Goal: Task Accomplishment & Management: Use online tool/utility

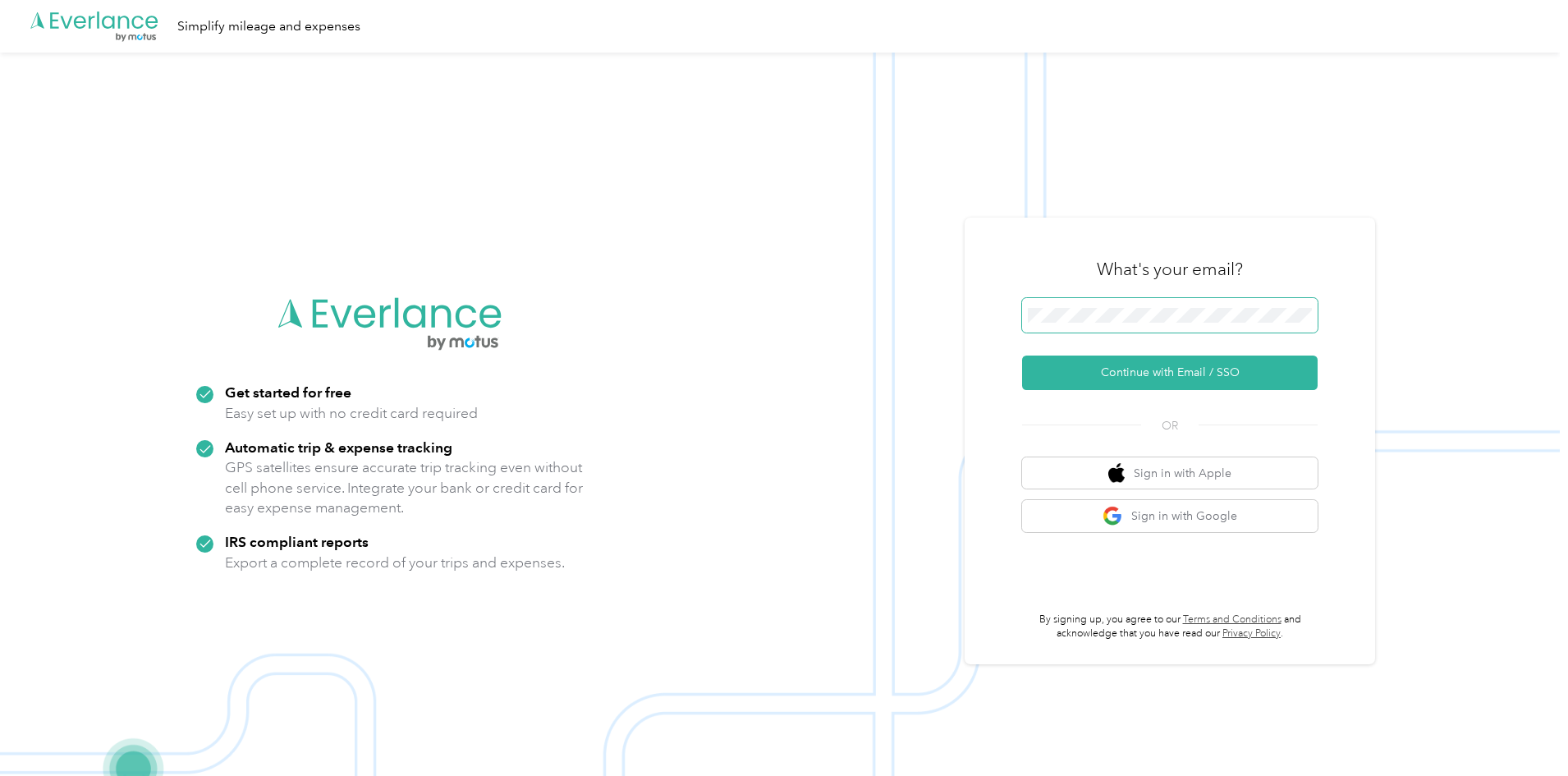
click at [1099, 304] on span at bounding box center [1169, 315] width 295 height 34
click at [1063, 374] on button "Continue with Email / SSO" at bounding box center [1169, 373] width 295 height 34
click at [1169, 363] on button "Continue with Email / SSO" at bounding box center [1169, 373] width 295 height 34
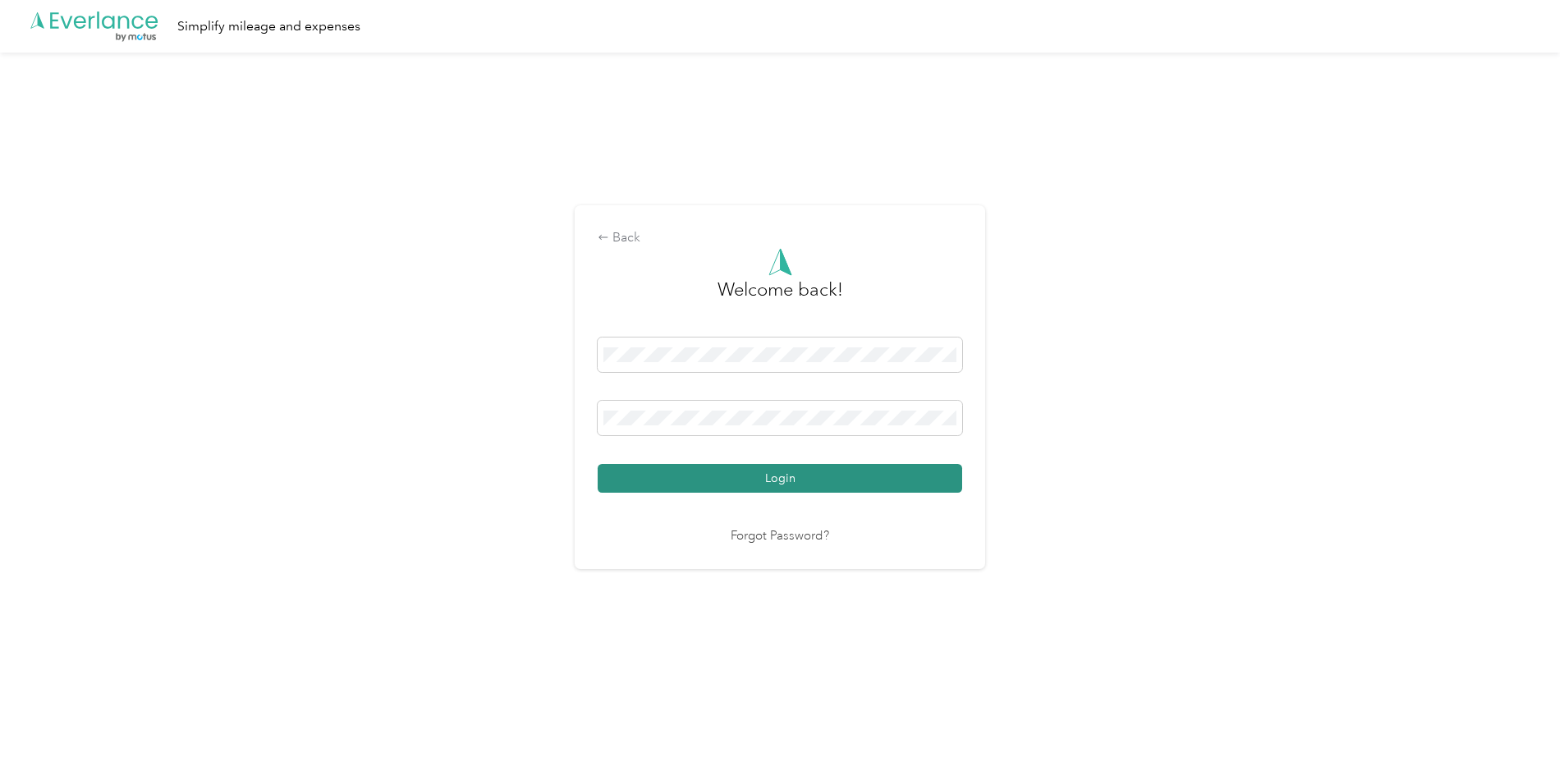
click at [690, 480] on button "Login" at bounding box center [780, 478] width 365 height 29
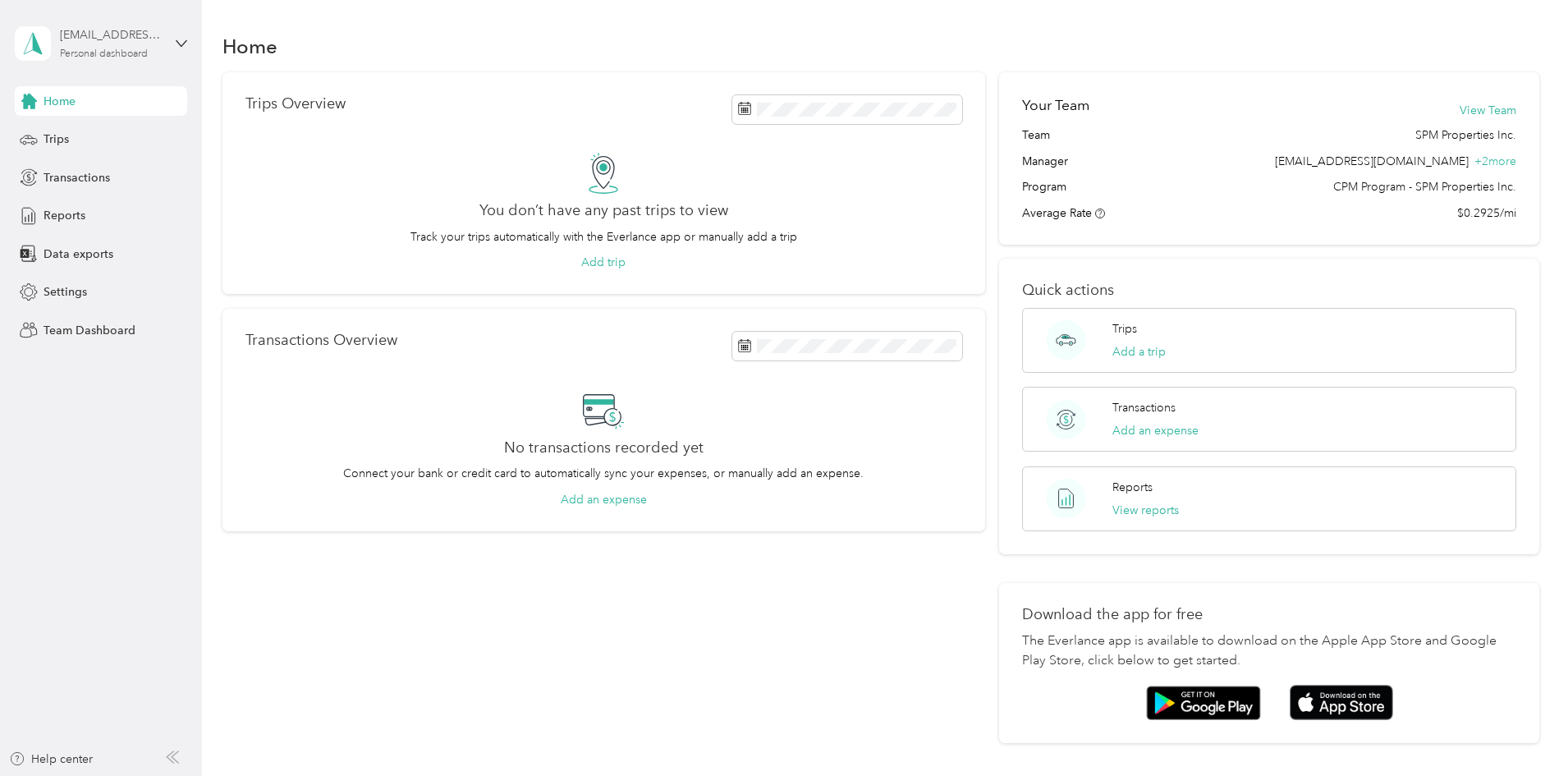
click at [130, 50] on div "Personal dashboard" at bounding box center [103, 54] width 88 height 10
click at [95, 126] on div "Team dashboard" at bounding box center [73, 131] width 88 height 17
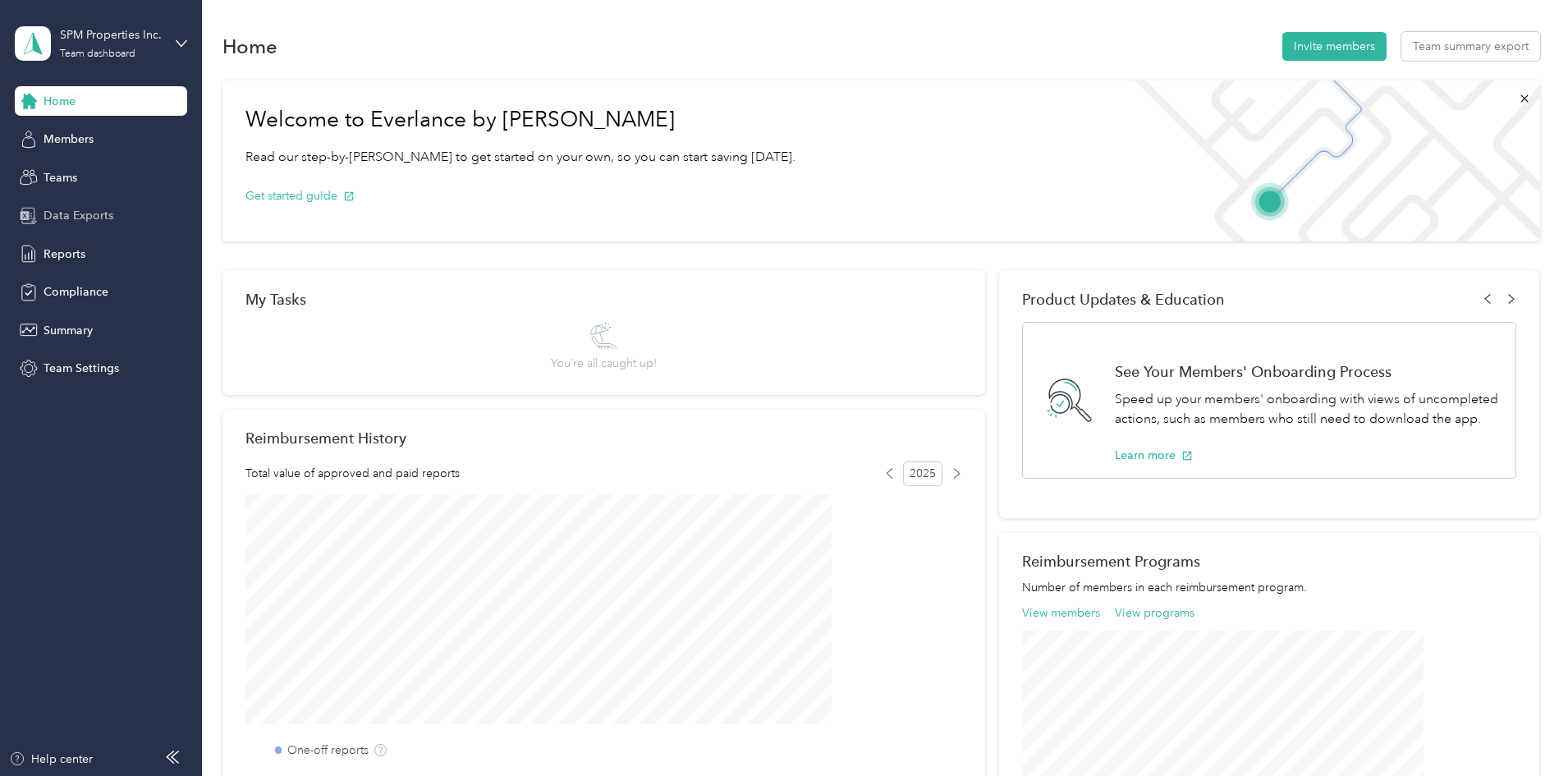
click at [74, 214] on span "Data Exports" at bounding box center [78, 215] width 70 height 17
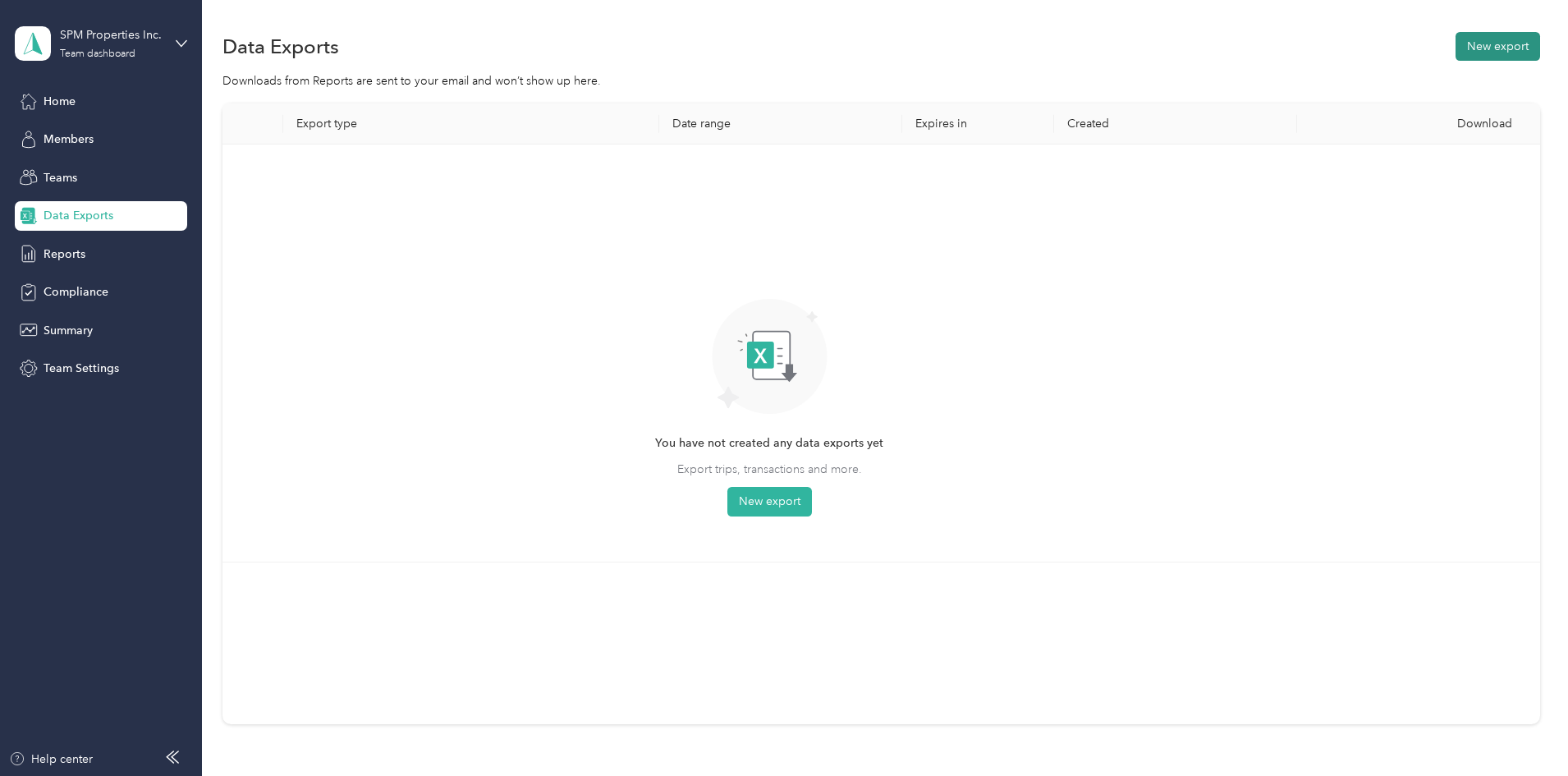
click at [1456, 50] on button "New export" at bounding box center [1498, 46] width 85 height 29
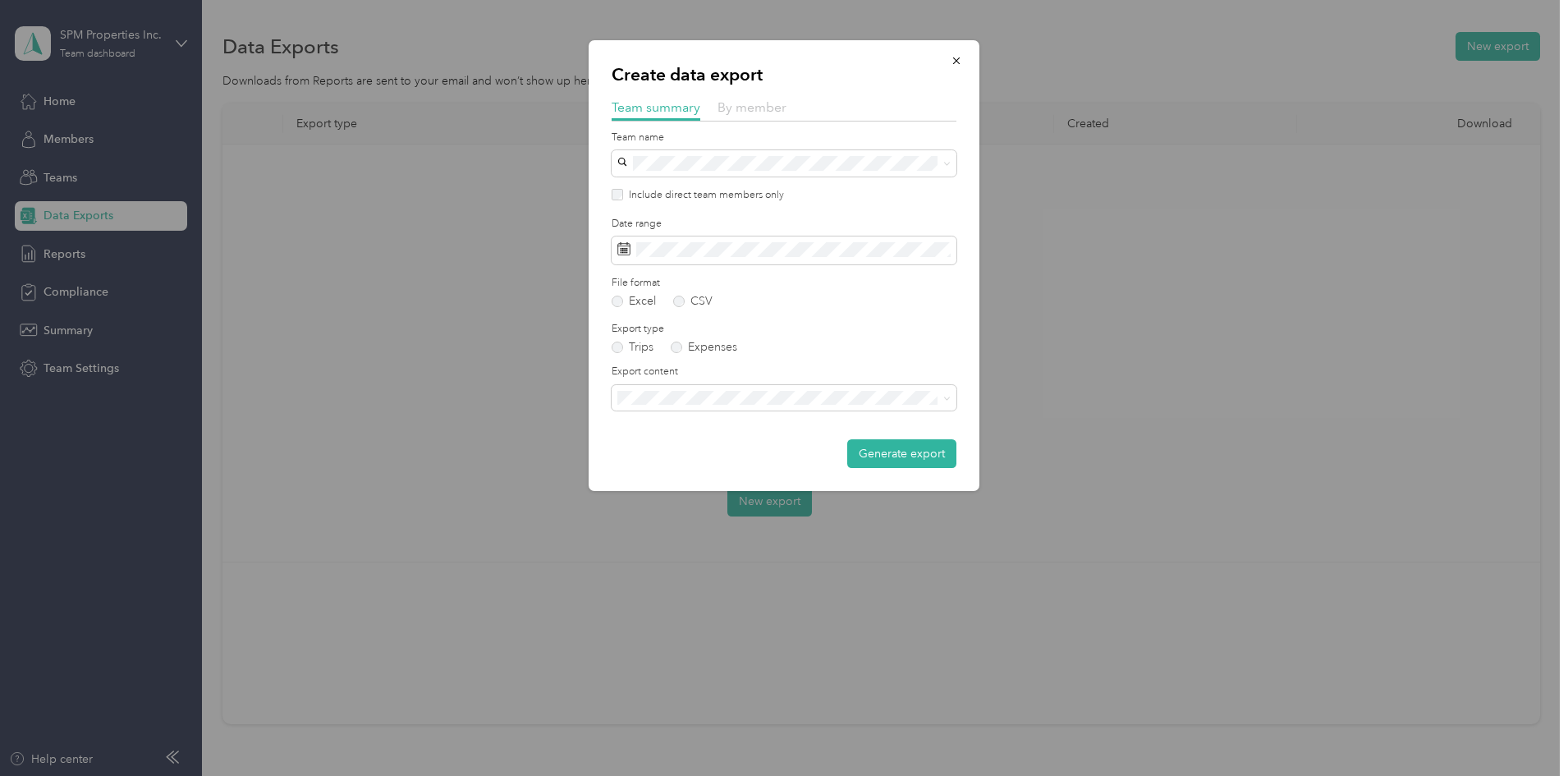
click at [759, 107] on span "By member" at bounding box center [752, 106] width 69 height 15
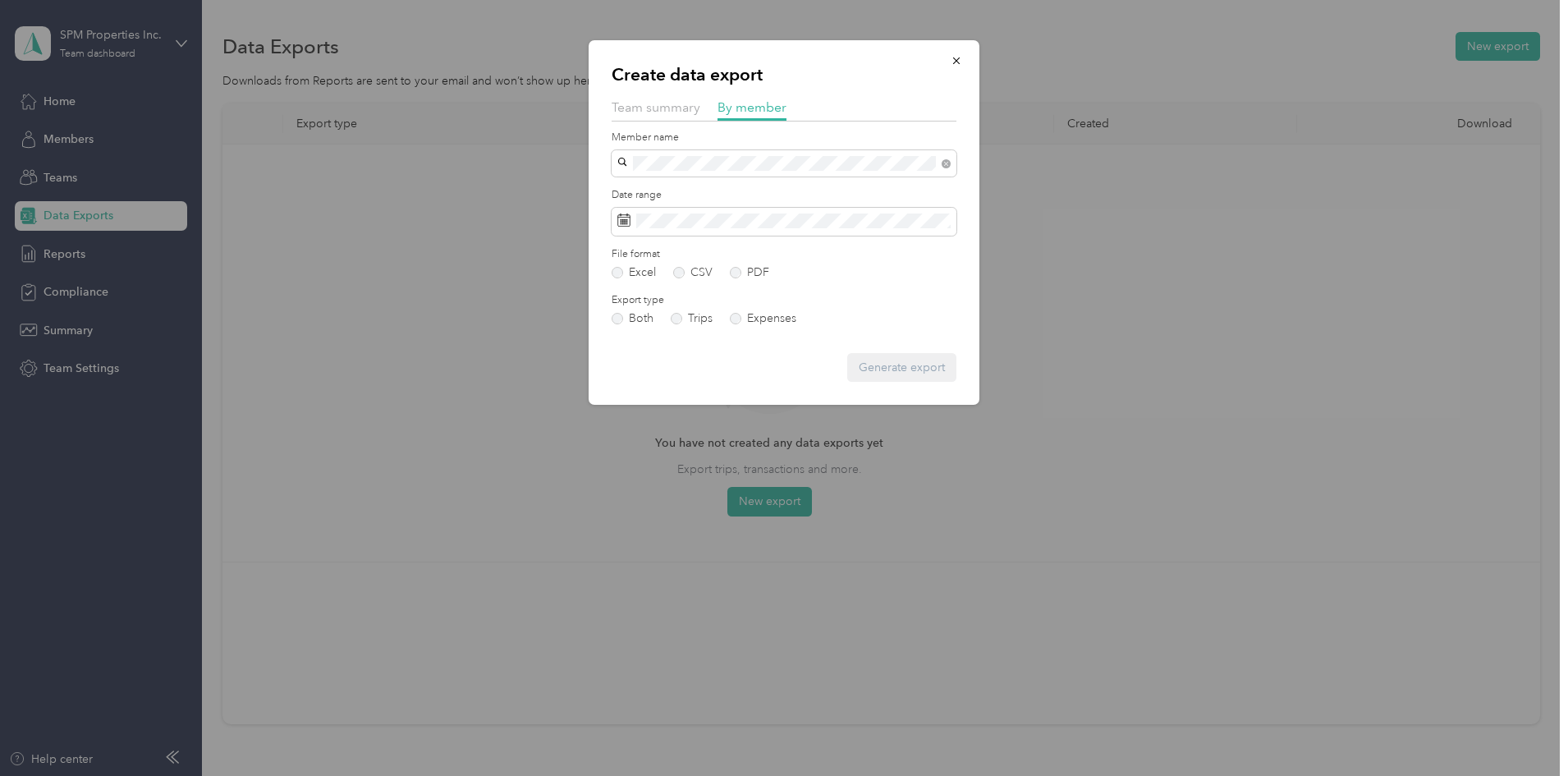
click at [680, 186] on span "[PERSON_NAME]" at bounding box center [668, 192] width 91 height 14
click at [738, 271] on label "PDF" at bounding box center [750, 273] width 40 height 12
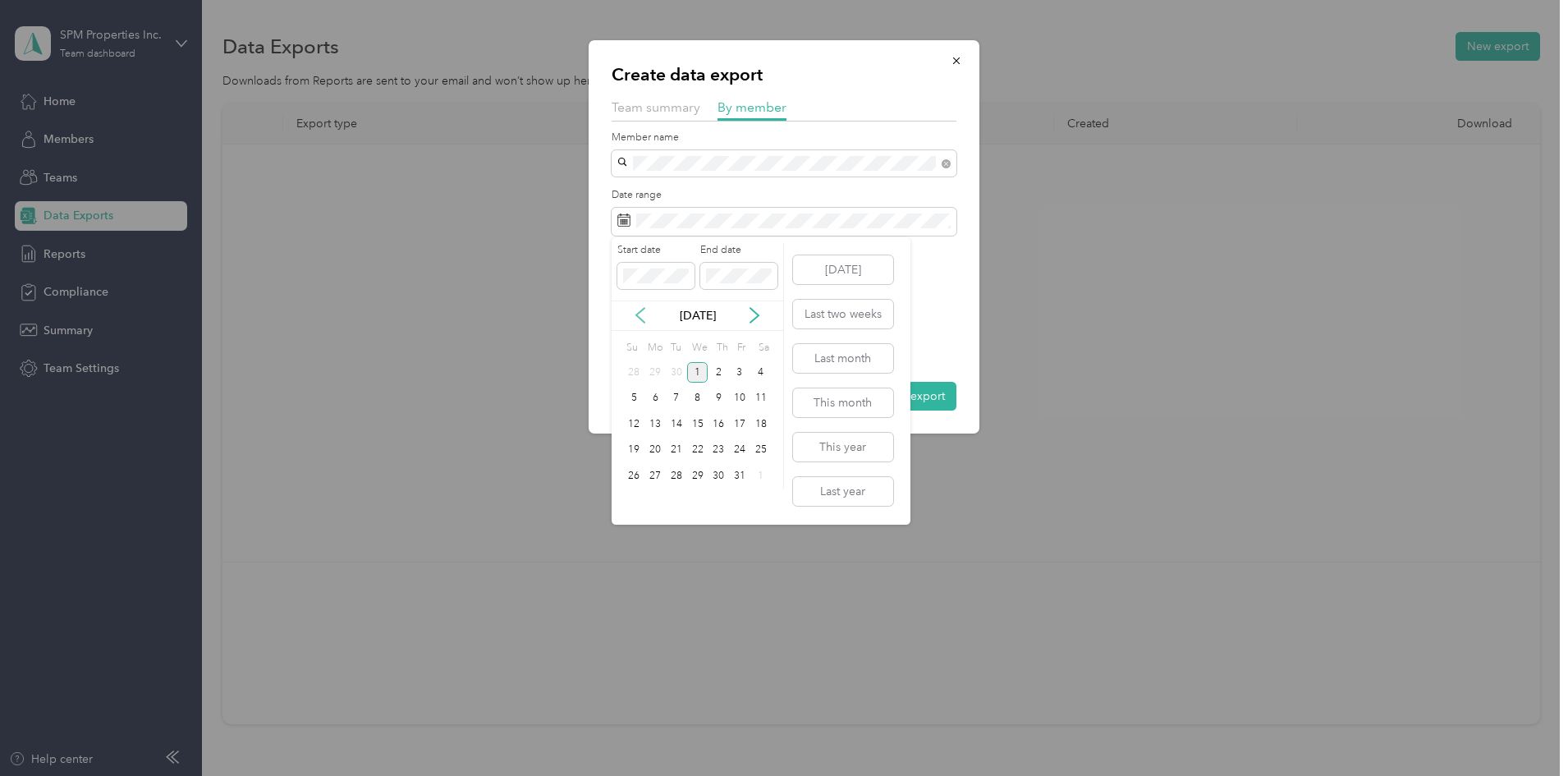
click at [643, 313] on icon at bounding box center [640, 315] width 16 height 16
click at [680, 424] on div "16" at bounding box center [677, 423] width 22 height 21
click at [679, 473] on div "30" at bounding box center [677, 476] width 22 height 21
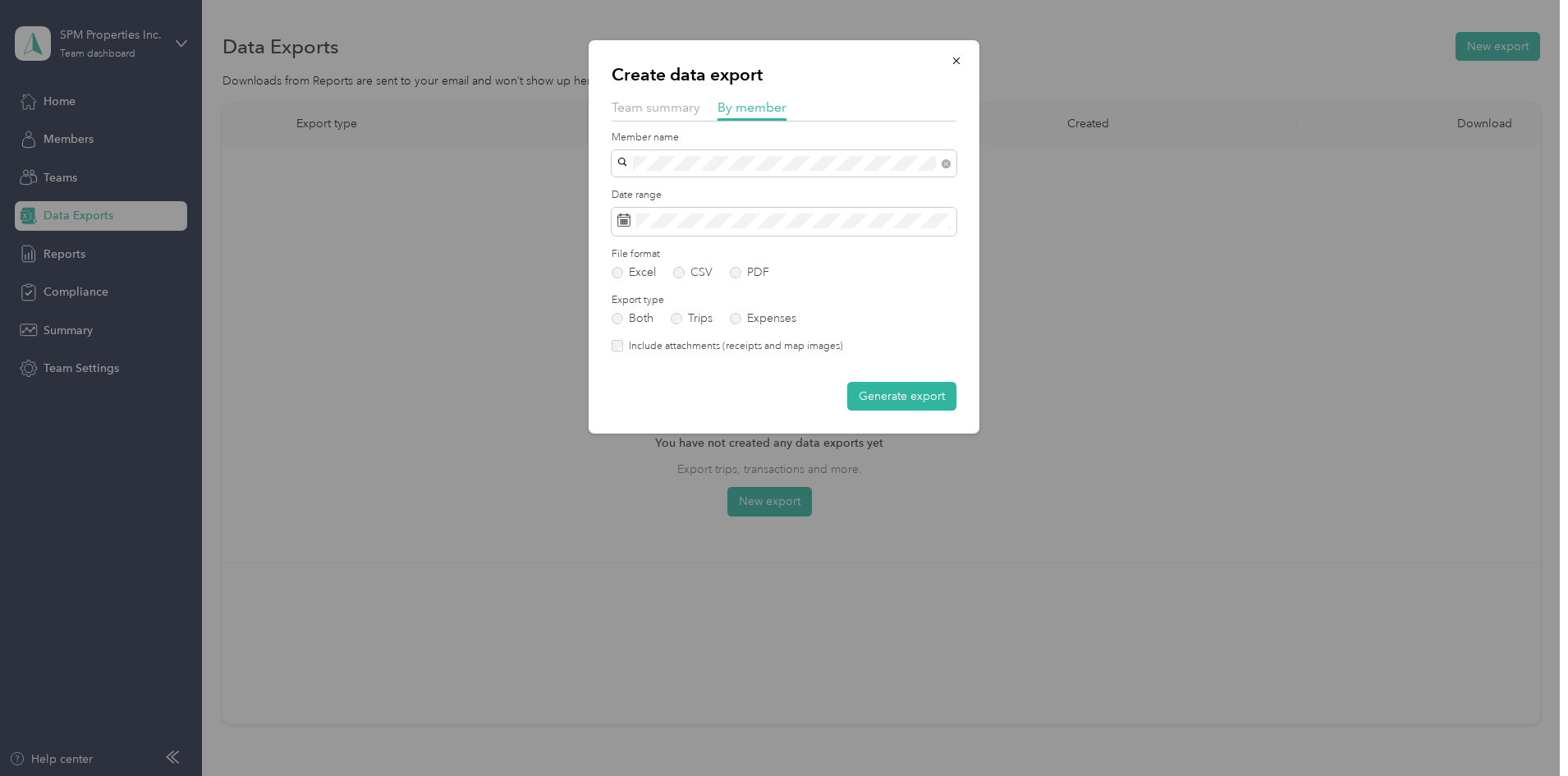
click at [654, 345] on label "Include attachments (receipts and map images)" at bounding box center [733, 346] width 220 height 14
click at [853, 377] on form "Member name Date range File format Excel CSV PDF Export type Both Trips Expense…" at bounding box center [784, 271] width 345 height 281
click at [868, 393] on button "Generate export" at bounding box center [902, 396] width 109 height 29
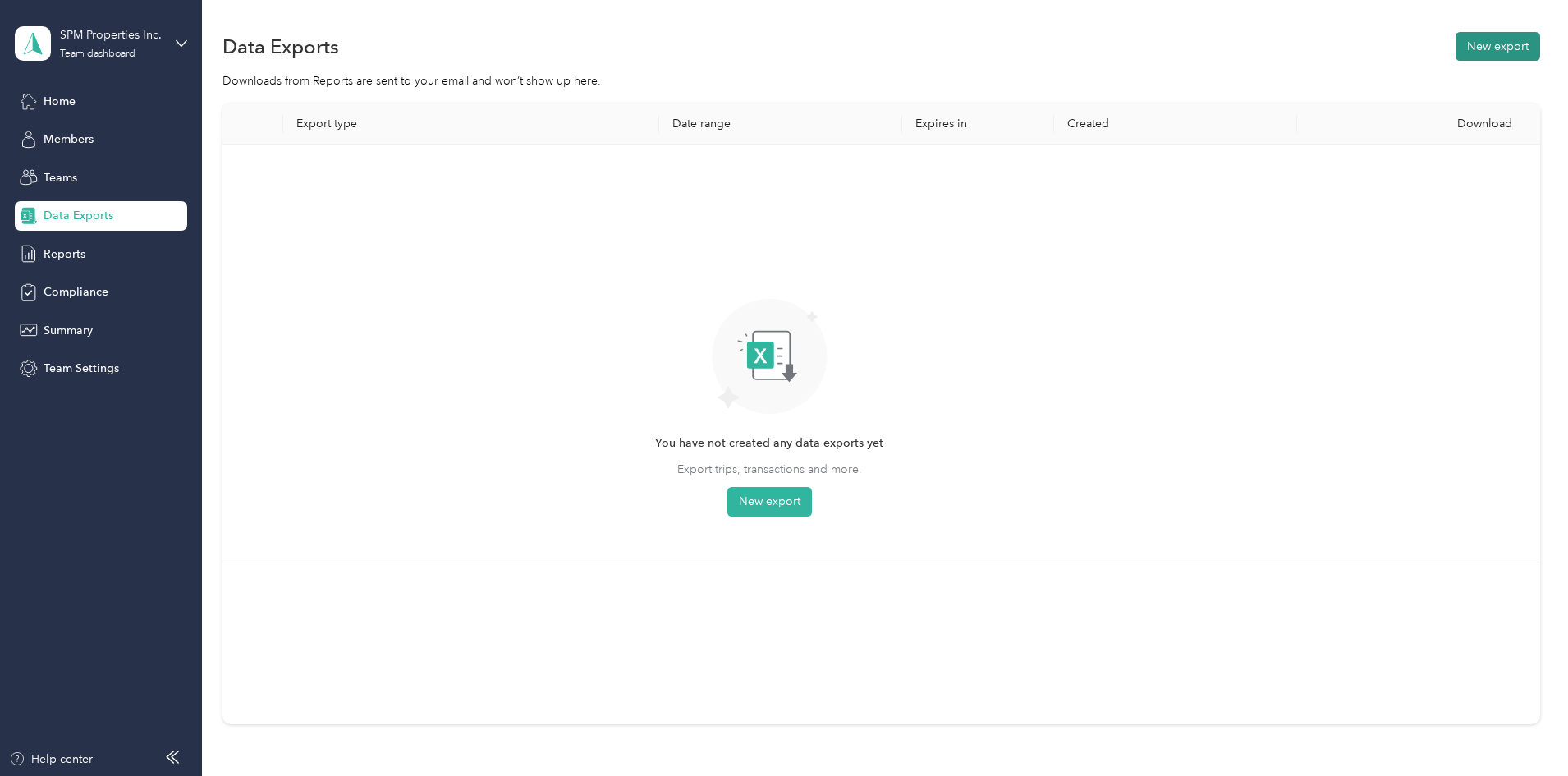
click at [1456, 58] on button "New export" at bounding box center [1498, 46] width 85 height 29
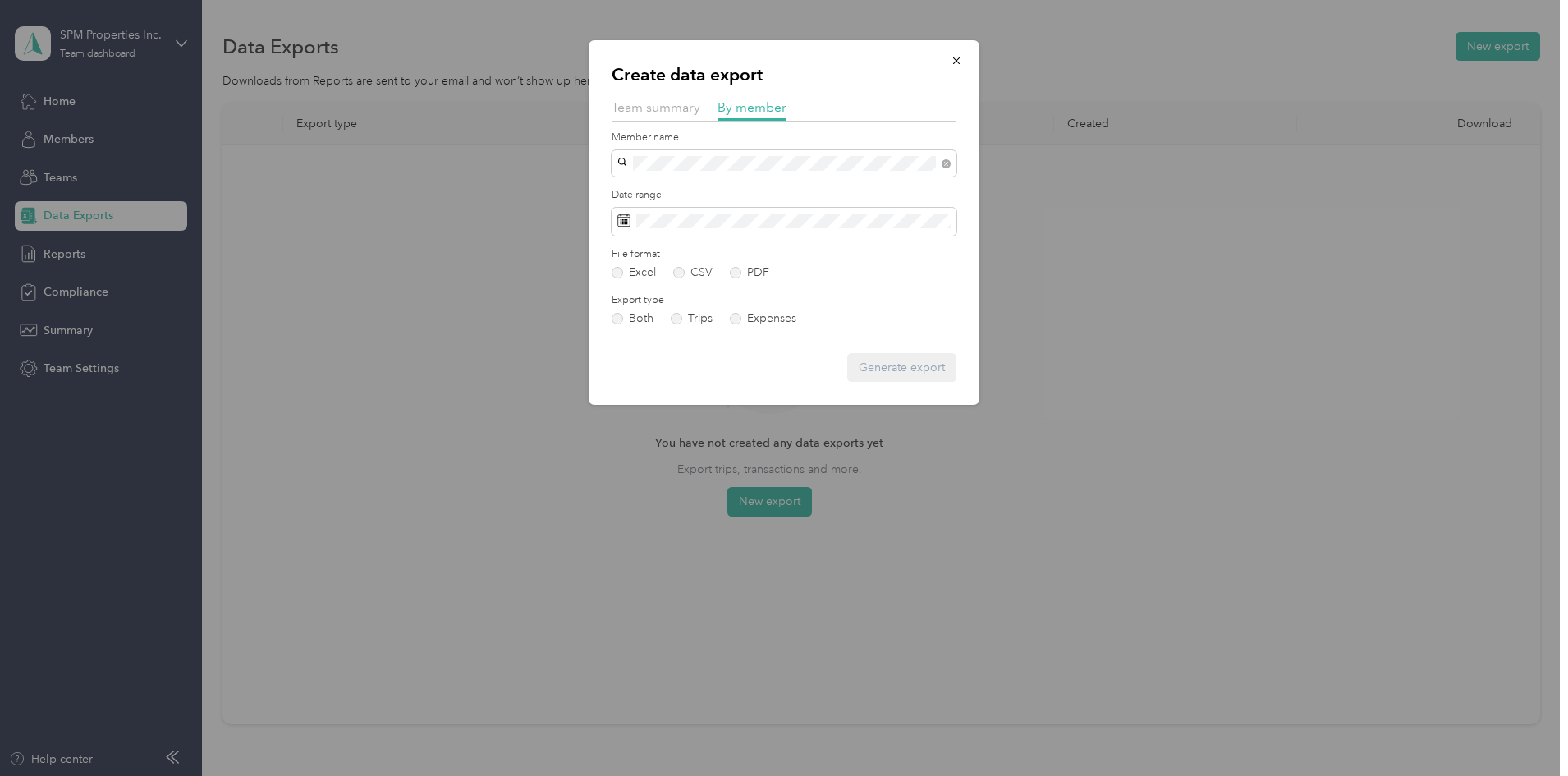
click at [677, 194] on span "Sicily [PERSON_NAME]" at bounding box center [682, 192] width 120 height 14
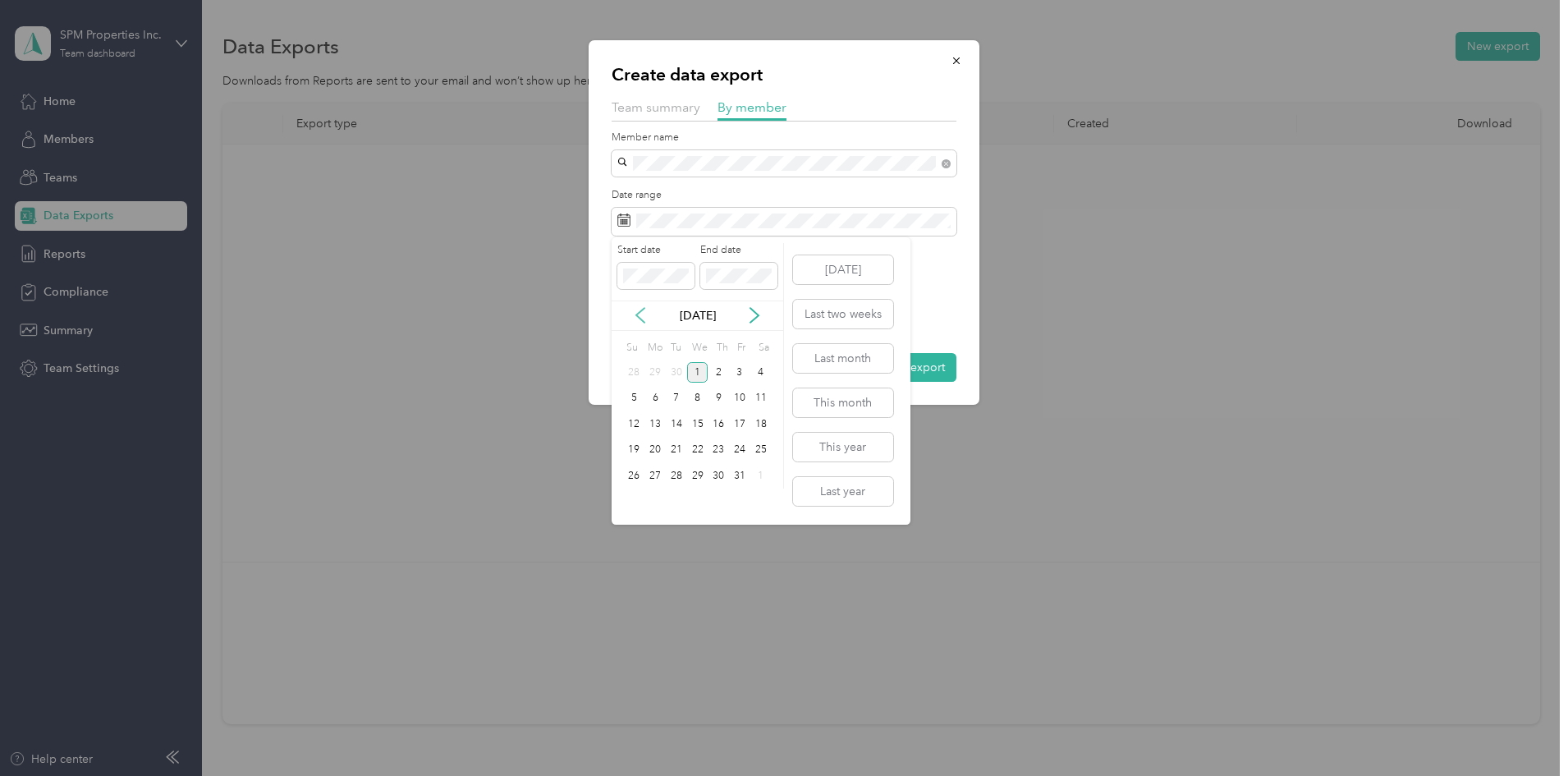
click at [636, 309] on icon at bounding box center [640, 315] width 16 height 16
click at [677, 421] on div "16" at bounding box center [677, 423] width 22 height 21
click at [676, 474] on div "30" at bounding box center [677, 476] width 22 height 21
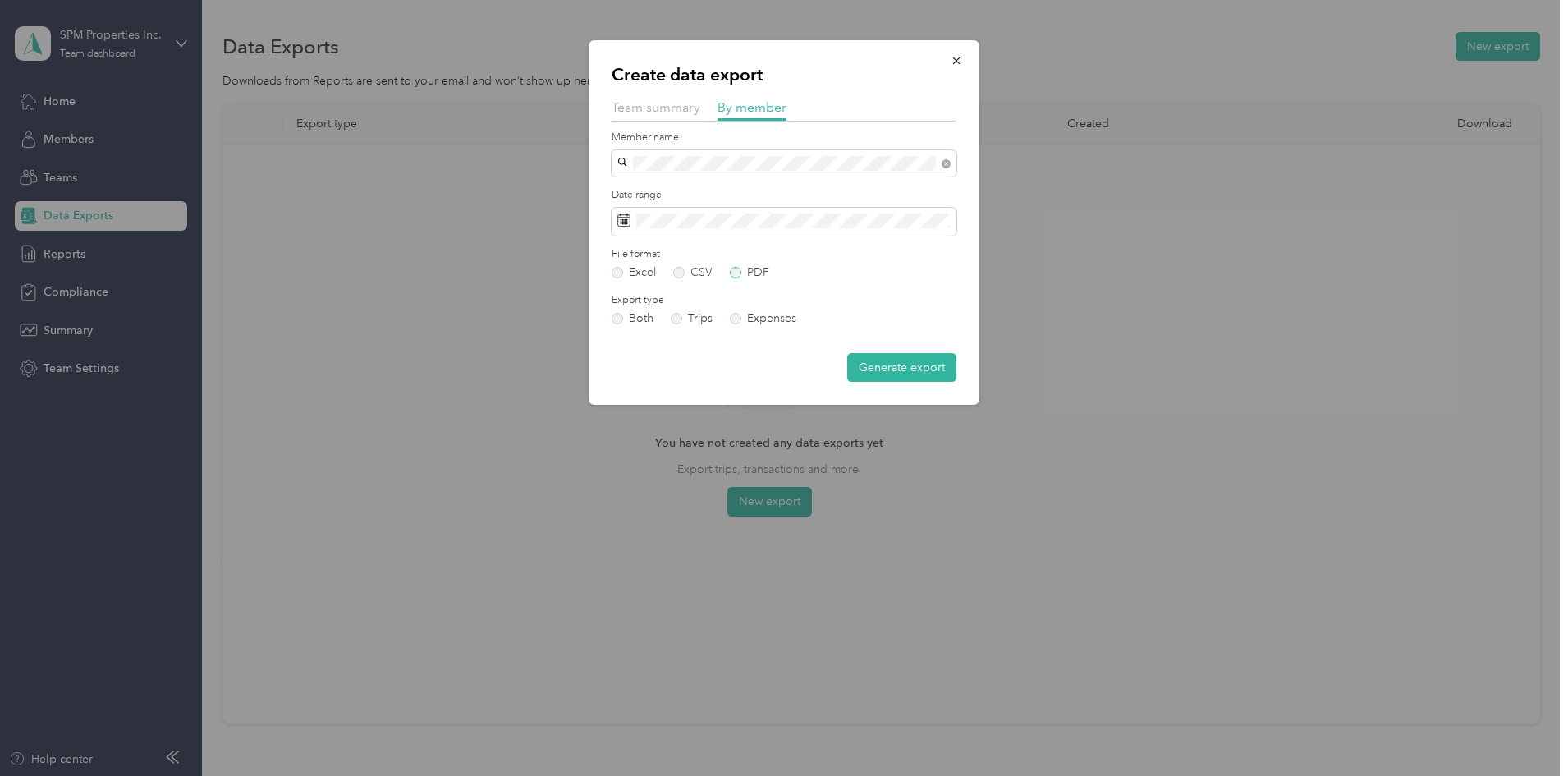
click at [743, 270] on label "PDF" at bounding box center [750, 273] width 40 height 12
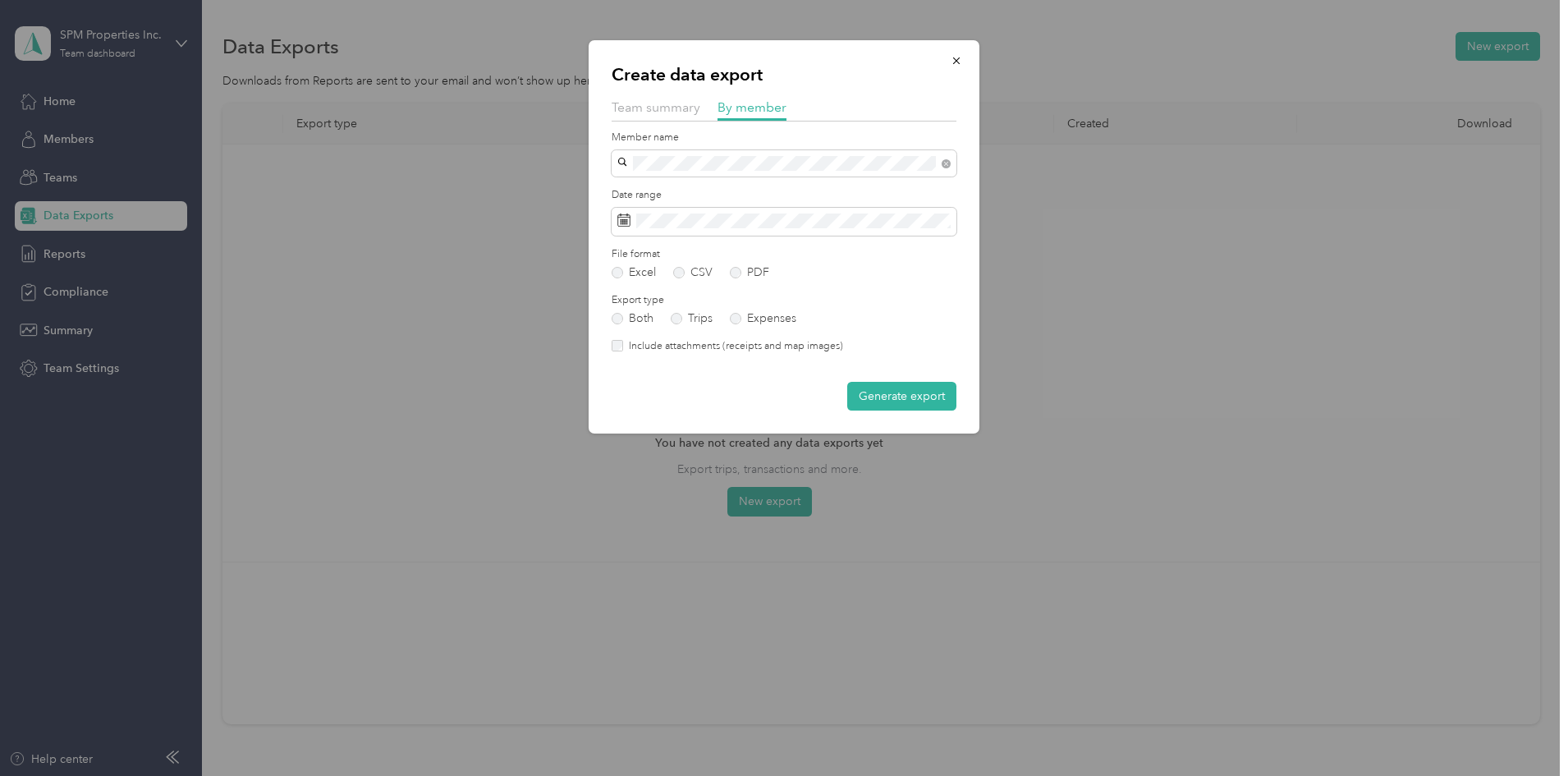
click at [728, 340] on label "Include attachments (receipts and map images)" at bounding box center [733, 346] width 220 height 14
click at [905, 395] on button "Generate export" at bounding box center [902, 396] width 109 height 29
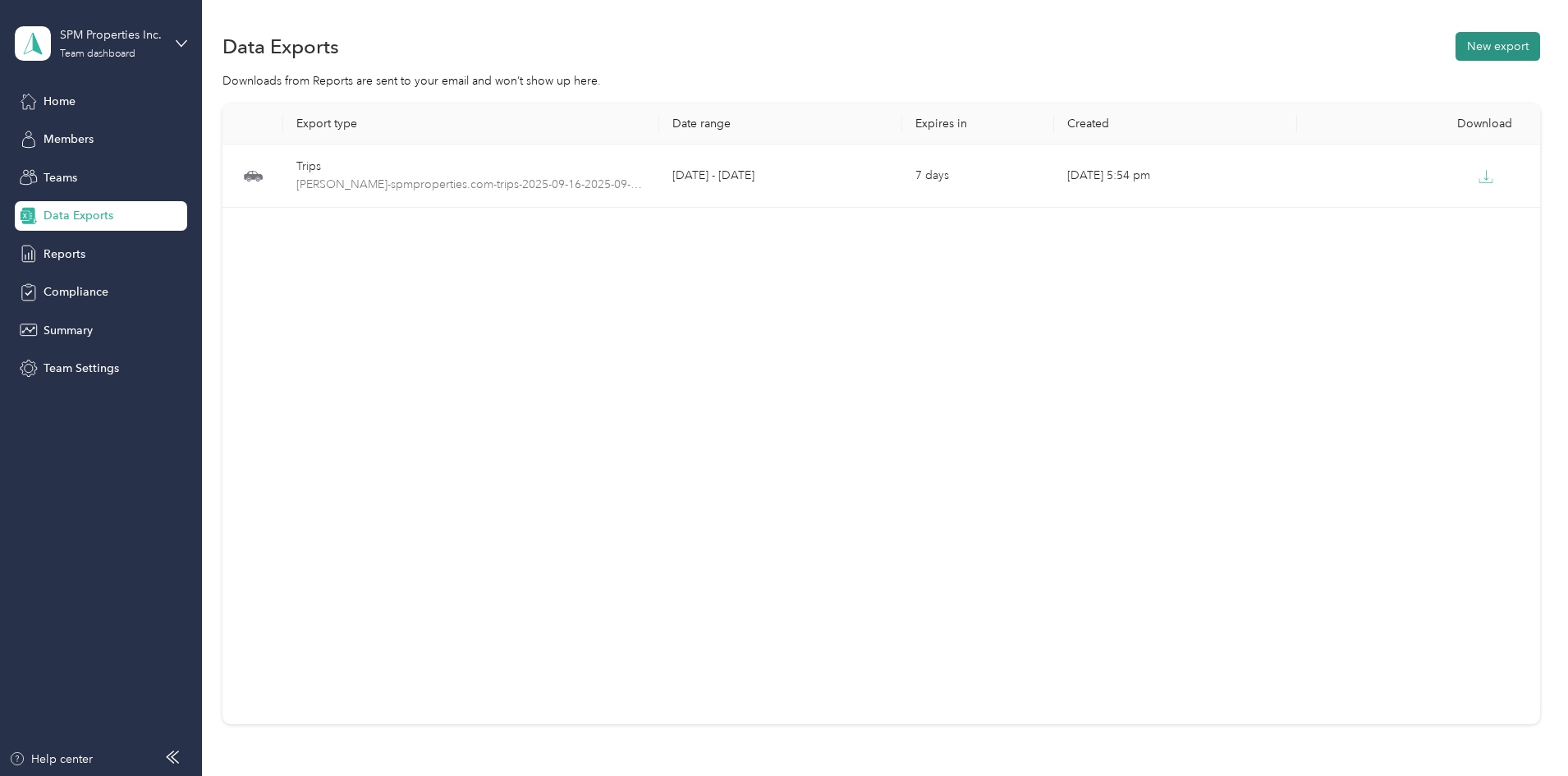
click at [1456, 49] on button "New export" at bounding box center [1498, 46] width 85 height 29
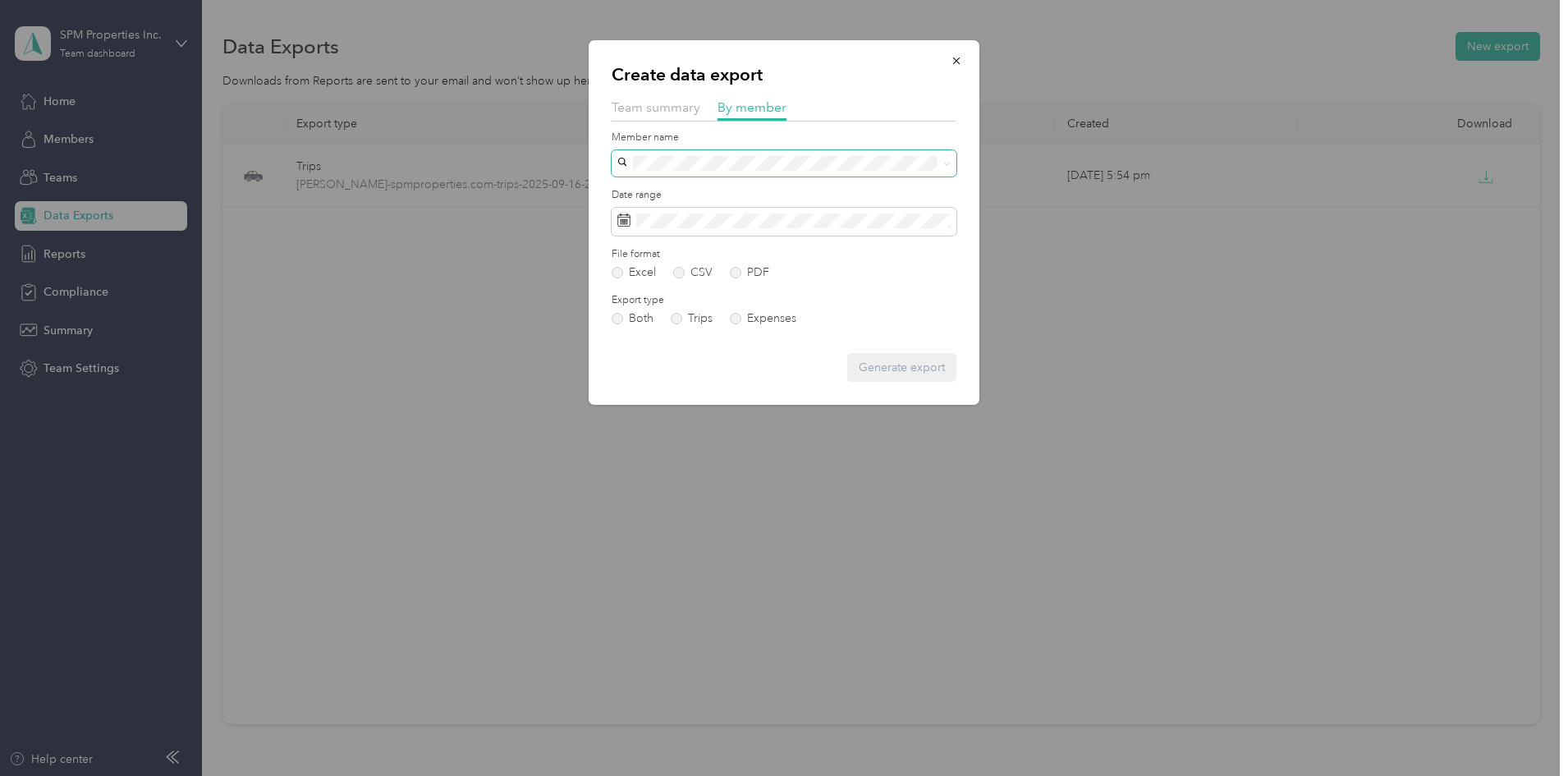
click at [728, 155] on span at bounding box center [784, 162] width 345 height 26
click at [691, 194] on div "[PERSON_NAME]" at bounding box center [784, 192] width 322 height 17
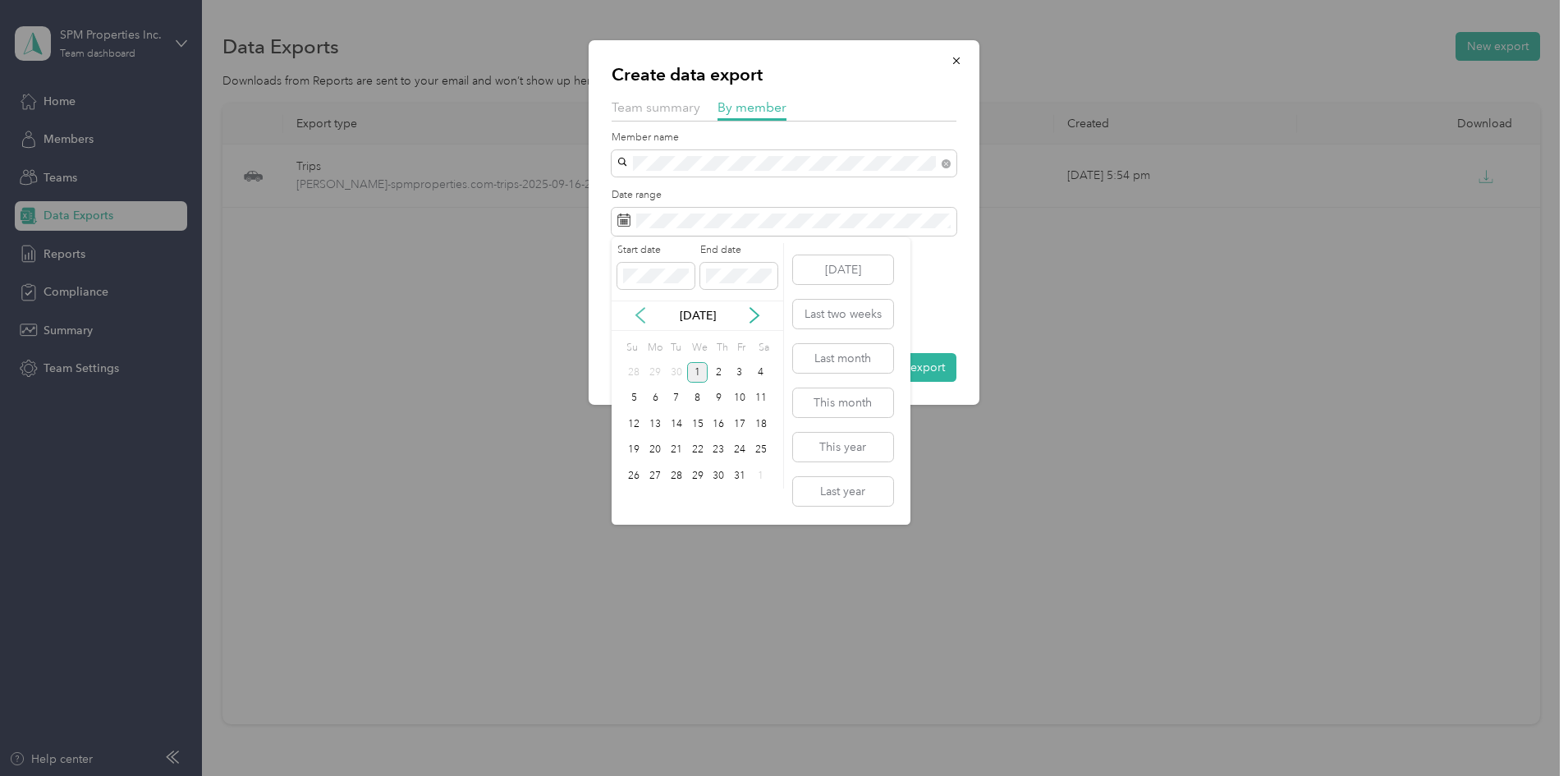
click at [639, 321] on icon at bounding box center [640, 315] width 16 height 16
click at [683, 422] on div "16" at bounding box center [677, 423] width 22 height 21
click at [681, 476] on div "30" at bounding box center [677, 476] width 22 height 21
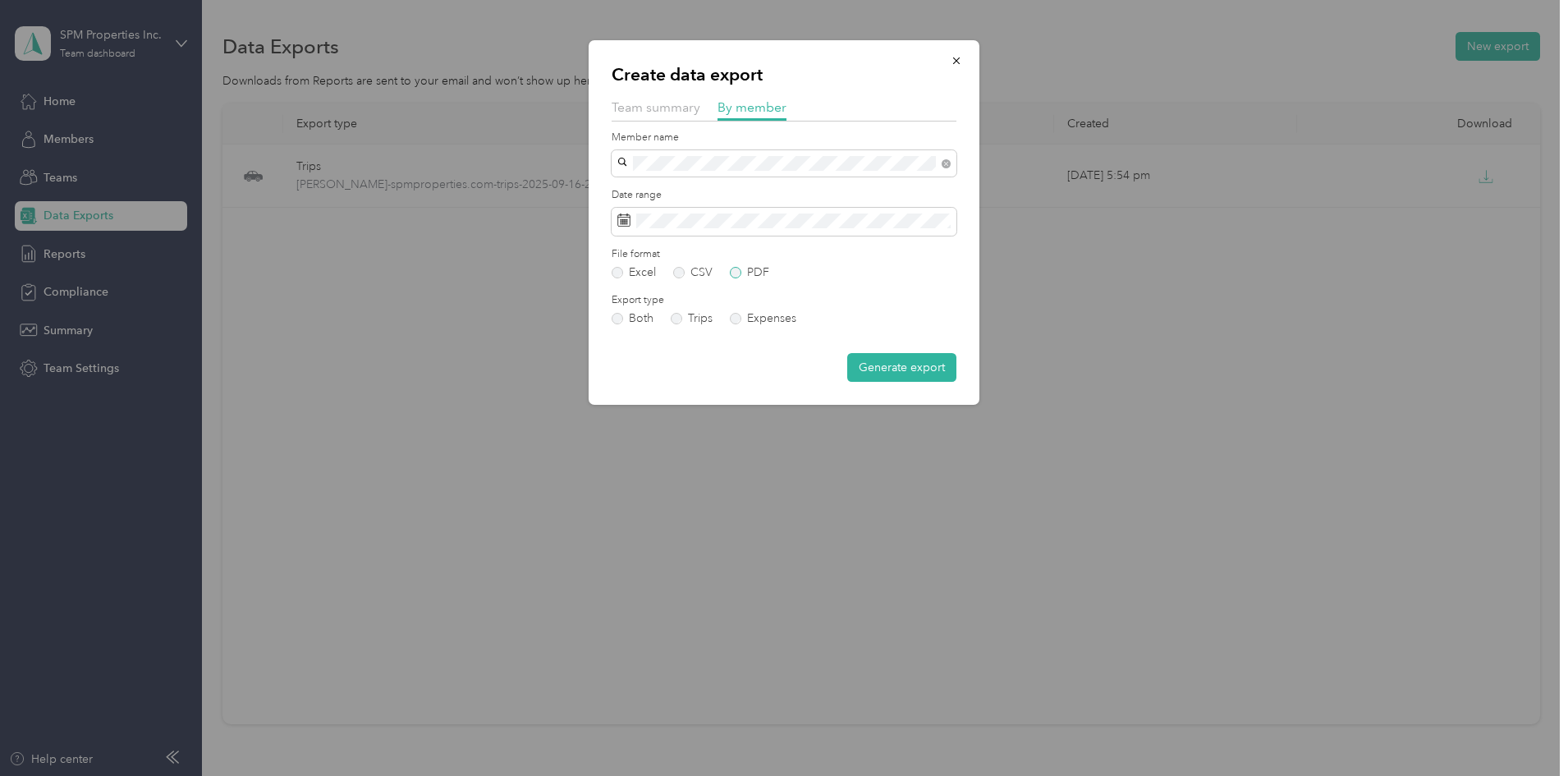
click at [747, 276] on label "PDF" at bounding box center [750, 273] width 40 height 12
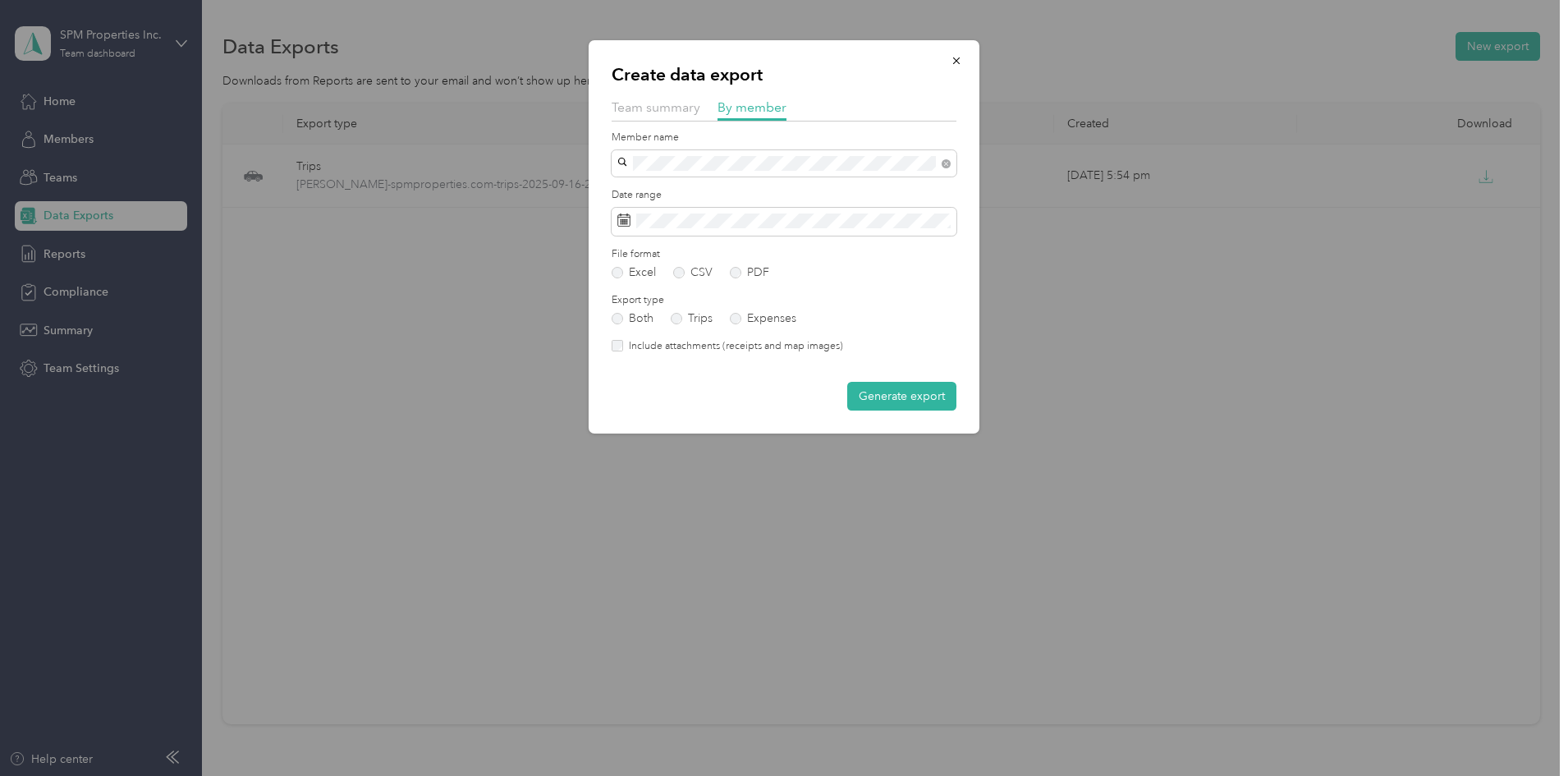
click at [710, 343] on label "Include attachments (receipts and map images)" at bounding box center [733, 346] width 220 height 14
click at [894, 387] on button "Generate export" at bounding box center [902, 396] width 109 height 29
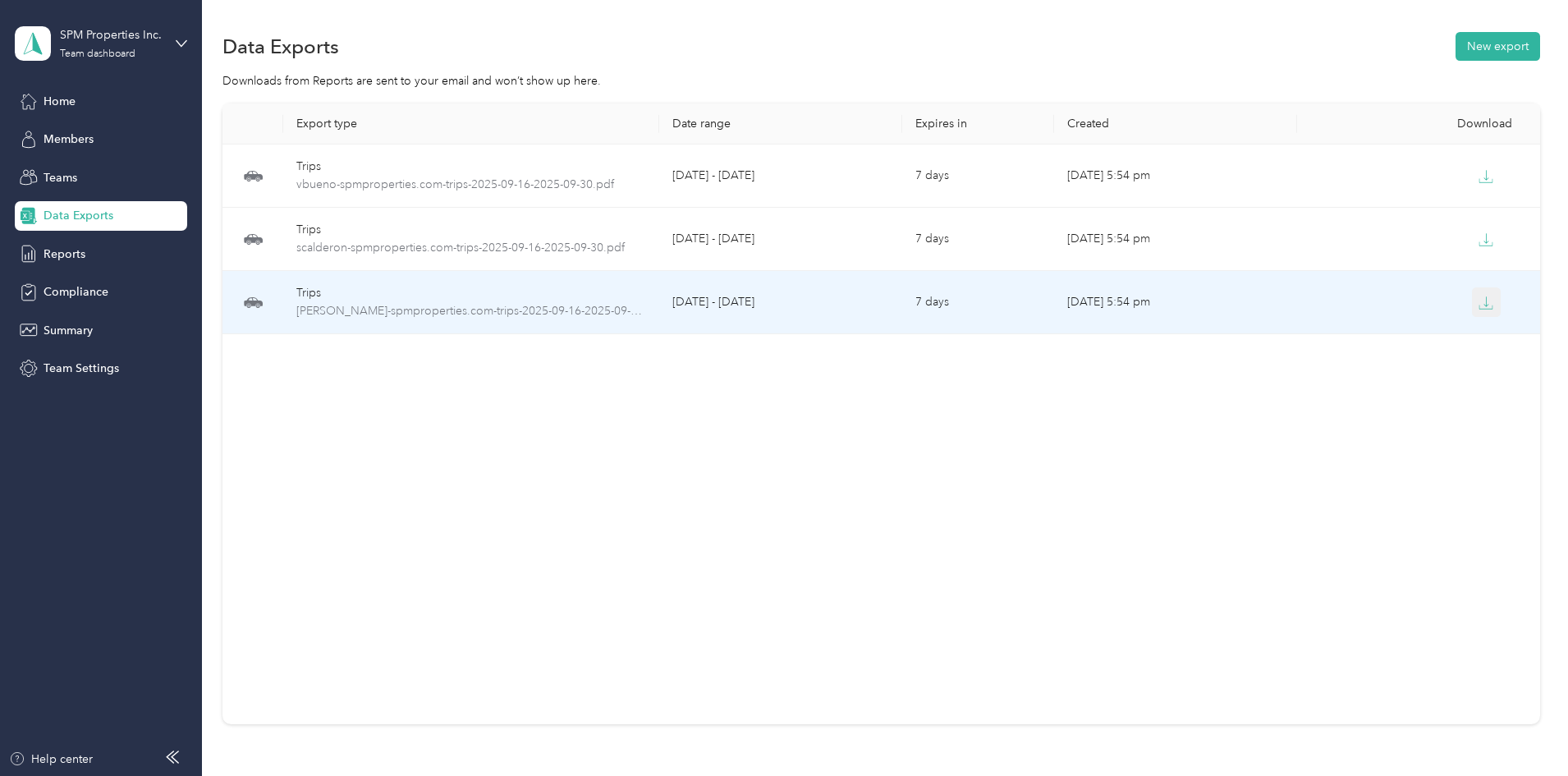
click at [1479, 301] on icon "button" at bounding box center [1486, 302] width 14 height 14
click at [1480, 309] on icon "button" at bounding box center [1486, 307] width 14 height 4
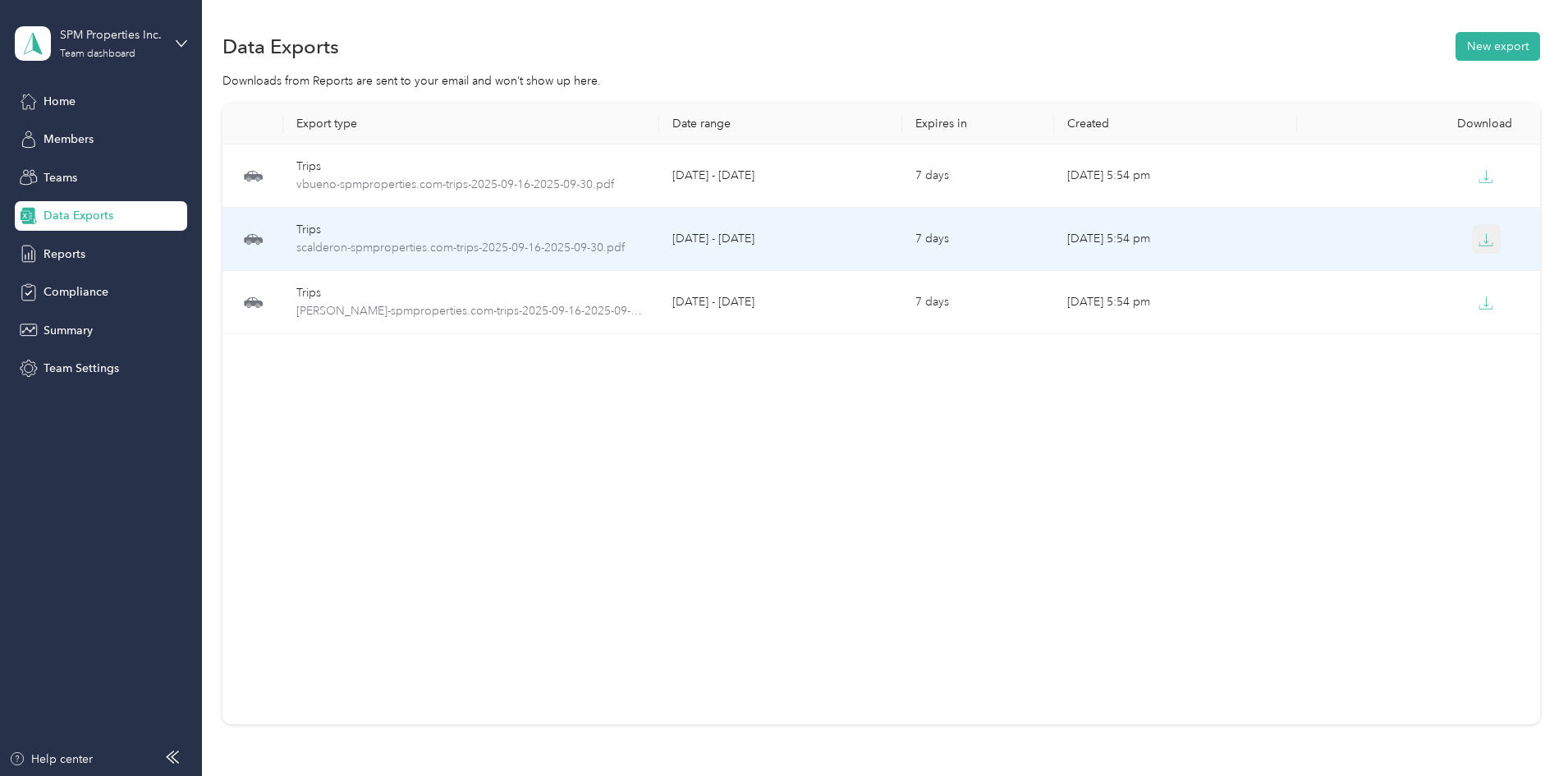
click at [1479, 239] on icon "button" at bounding box center [1486, 239] width 14 height 14
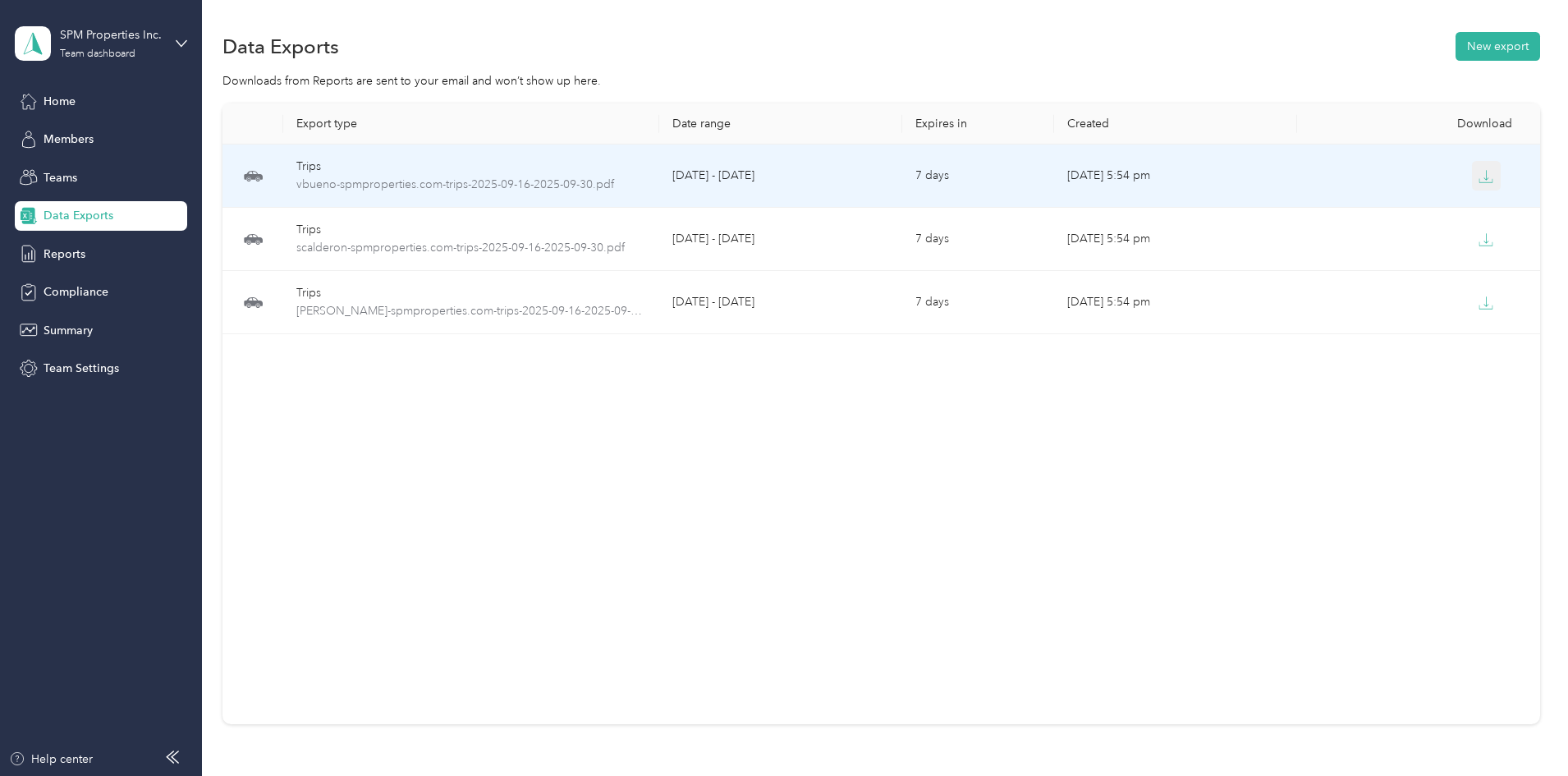
click at [1479, 176] on icon "button" at bounding box center [1486, 176] width 14 height 14
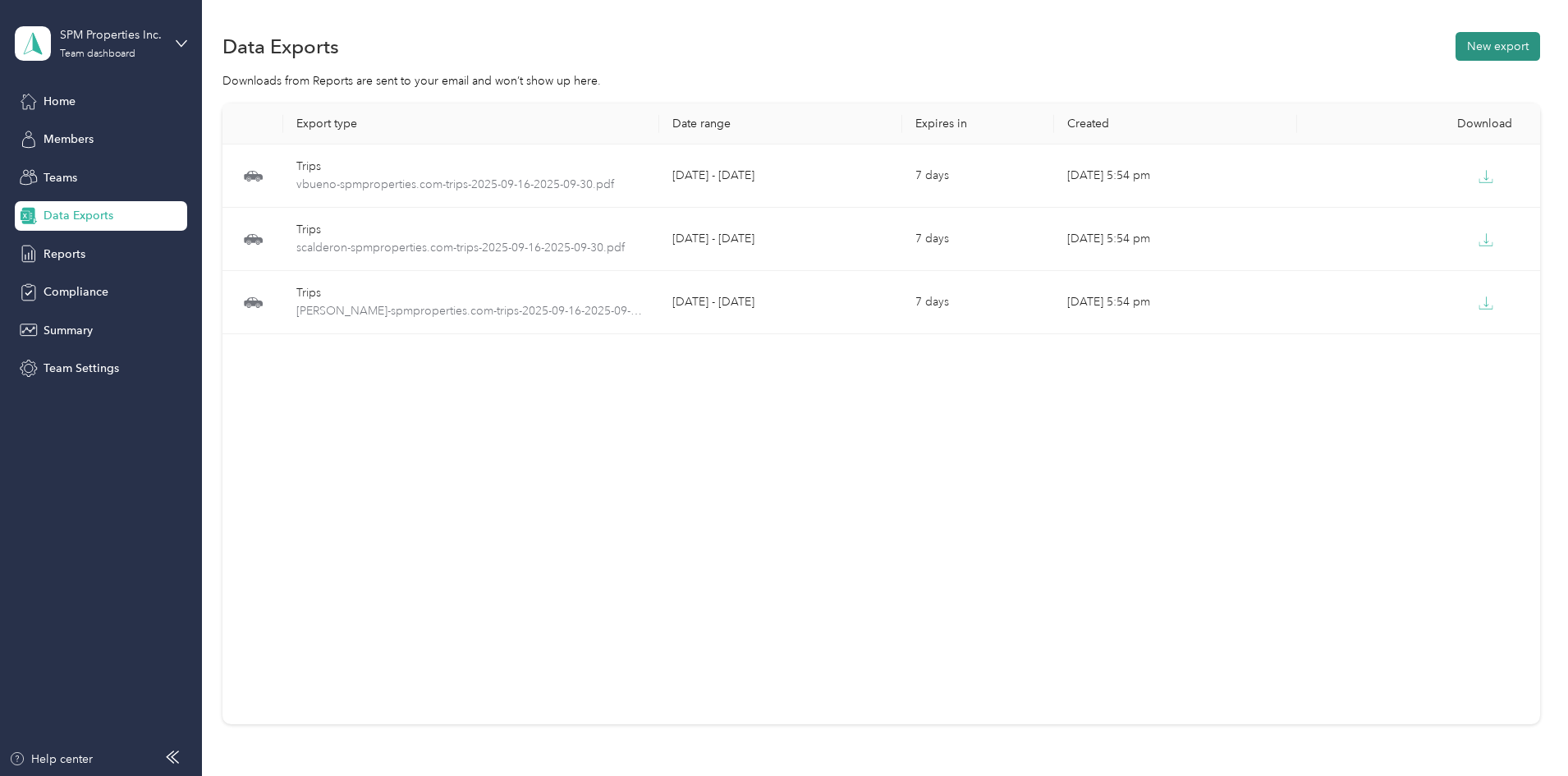
click at [1456, 50] on button "New export" at bounding box center [1498, 46] width 85 height 29
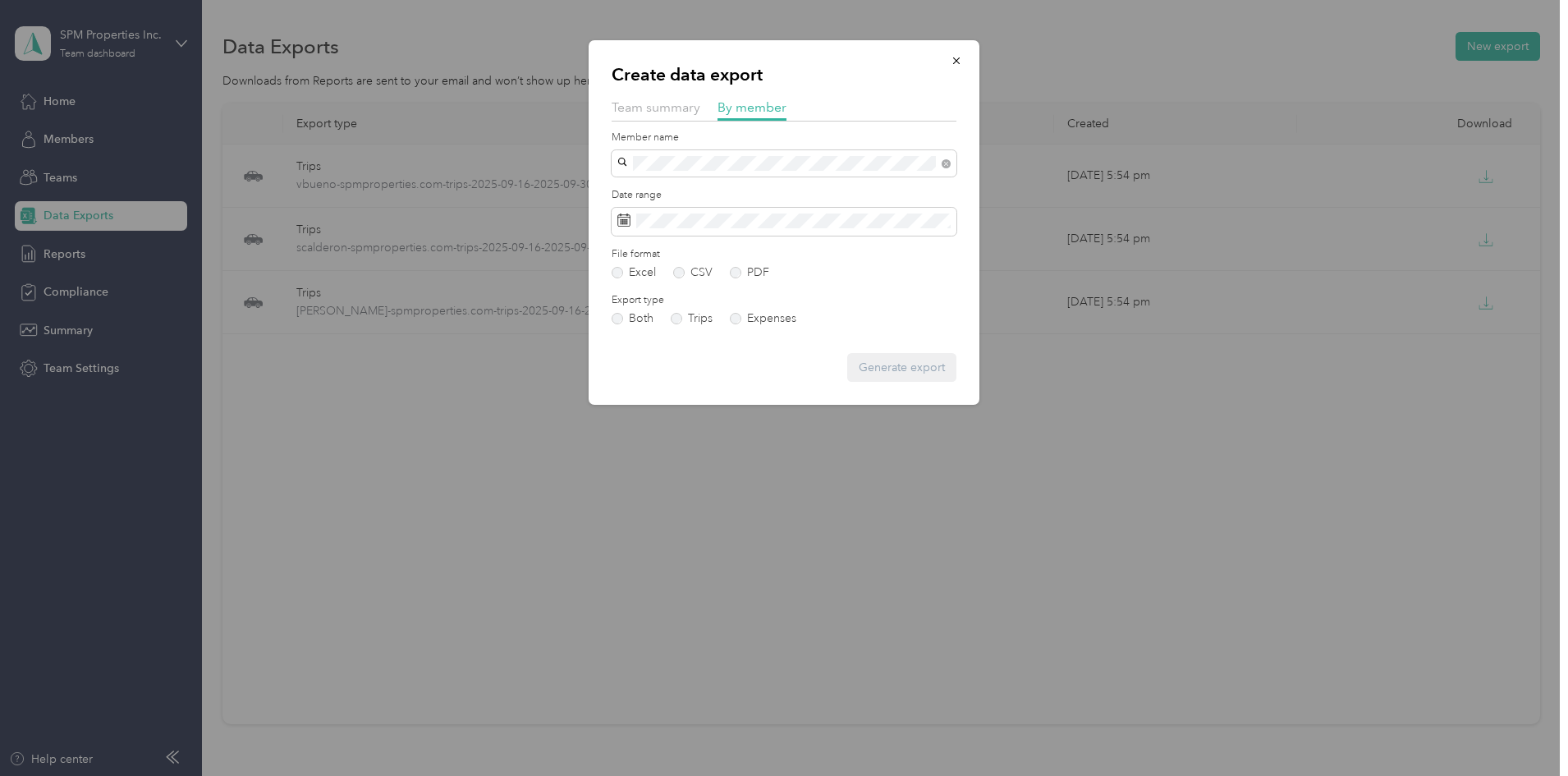
click at [659, 195] on span "[PERSON_NAME]" at bounding box center [668, 189] width 91 height 14
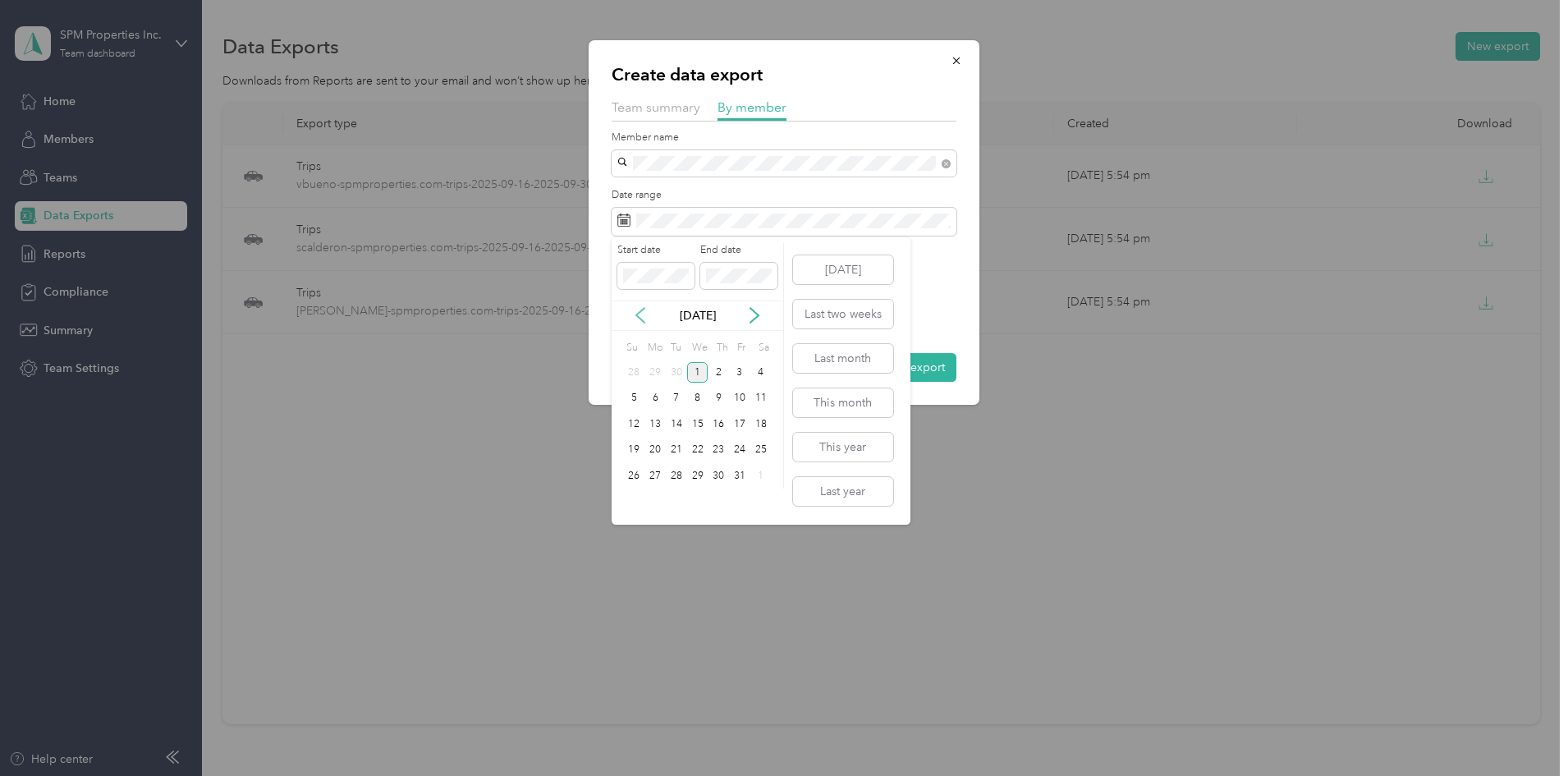
click at [646, 317] on icon at bounding box center [640, 315] width 16 height 16
click at [675, 422] on div "16" at bounding box center [677, 423] width 22 height 21
click at [677, 467] on div "30" at bounding box center [677, 476] width 22 height 21
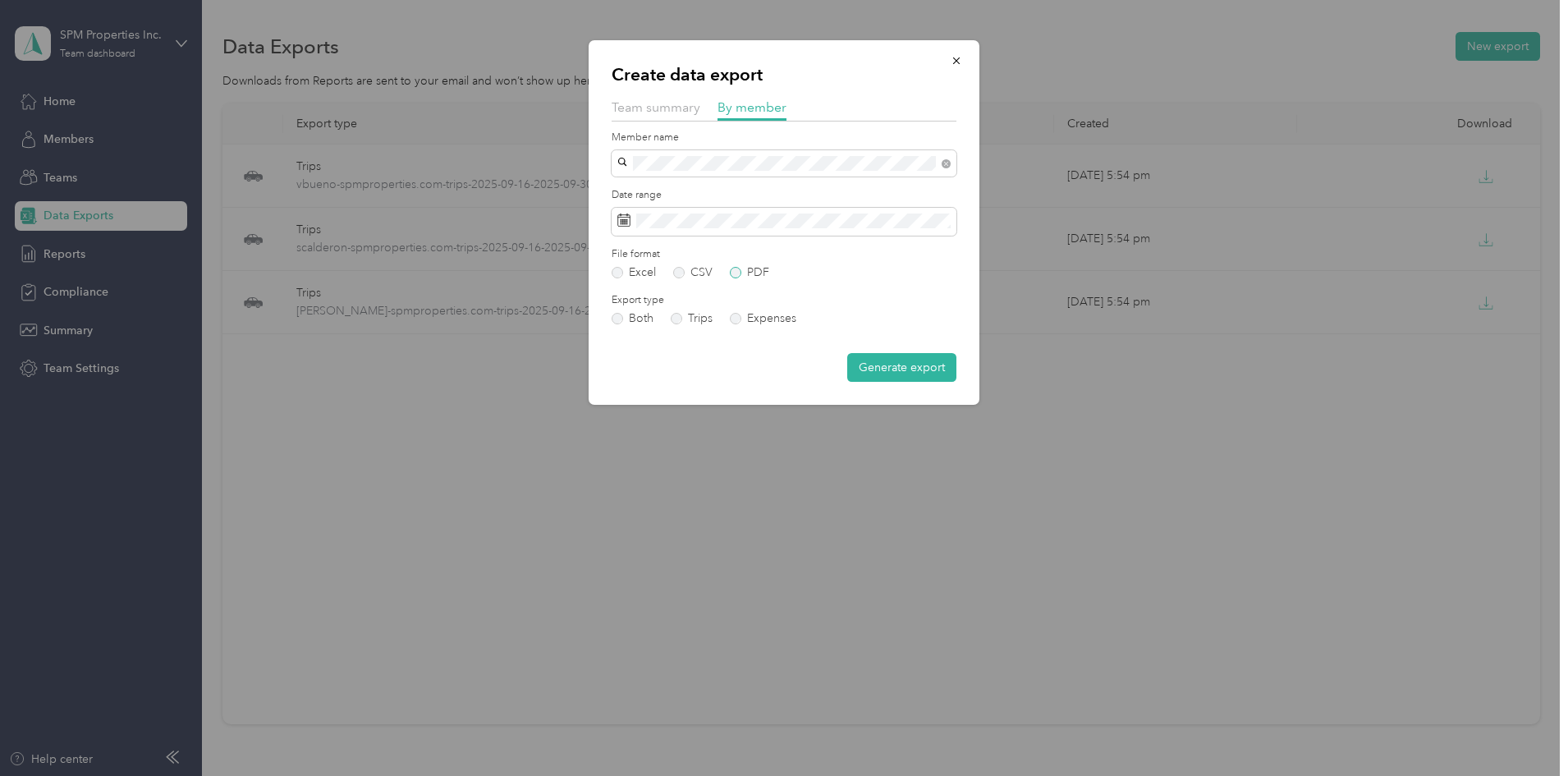
click at [763, 271] on label "PDF" at bounding box center [750, 273] width 40 height 12
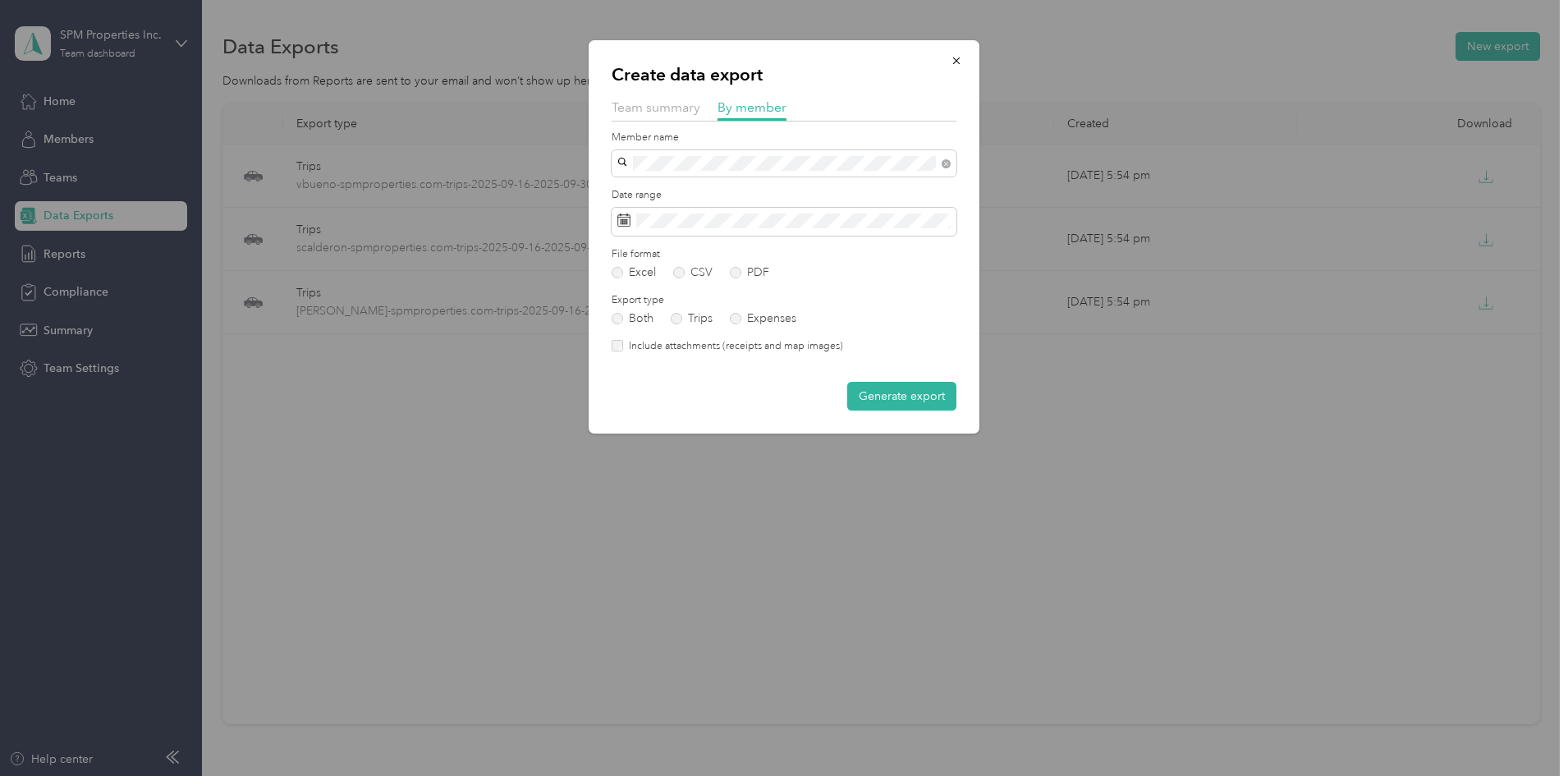
click at [743, 339] on label "Include attachments (receipts and map images)" at bounding box center [733, 346] width 220 height 14
click at [758, 350] on label "Include attachments (receipts and map images)" at bounding box center [733, 346] width 220 height 14
click at [778, 349] on label "Include attachments (receipts and map images)" at bounding box center [733, 346] width 220 height 14
click at [884, 393] on button "Generate export" at bounding box center [902, 396] width 109 height 29
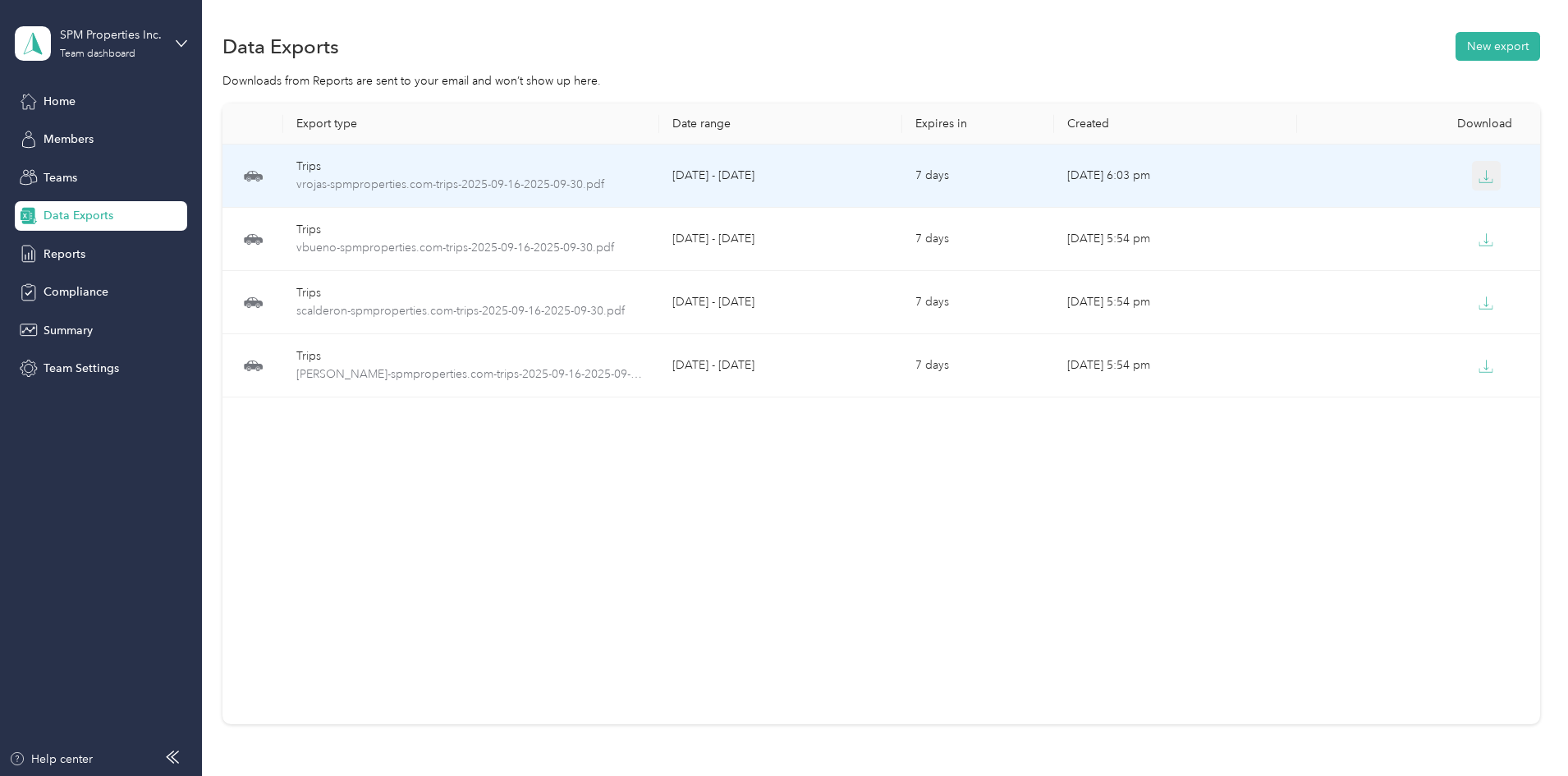
click at [1479, 171] on icon "button" at bounding box center [1486, 176] width 14 height 14
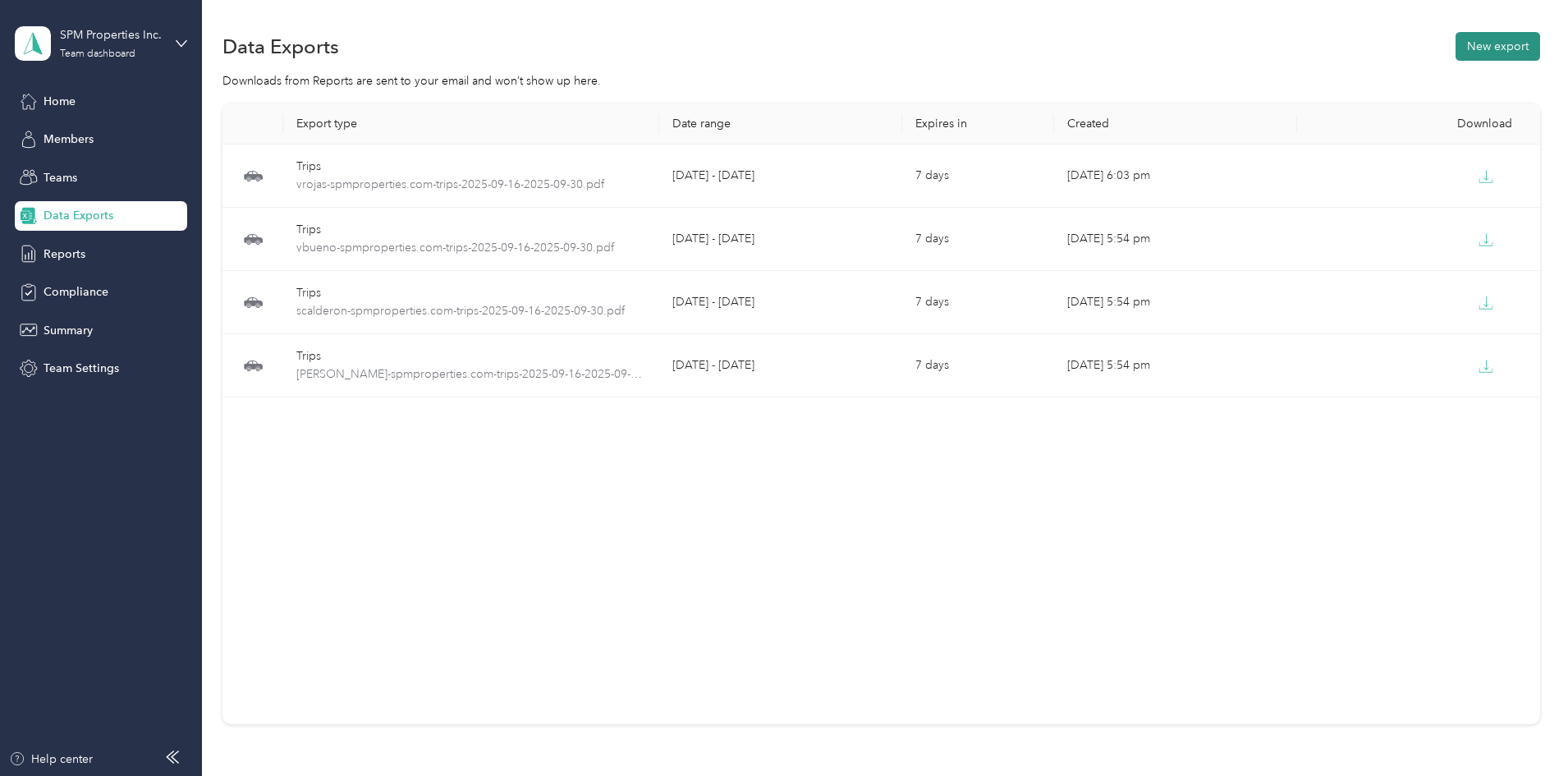
click at [1456, 37] on button "New export" at bounding box center [1498, 46] width 85 height 29
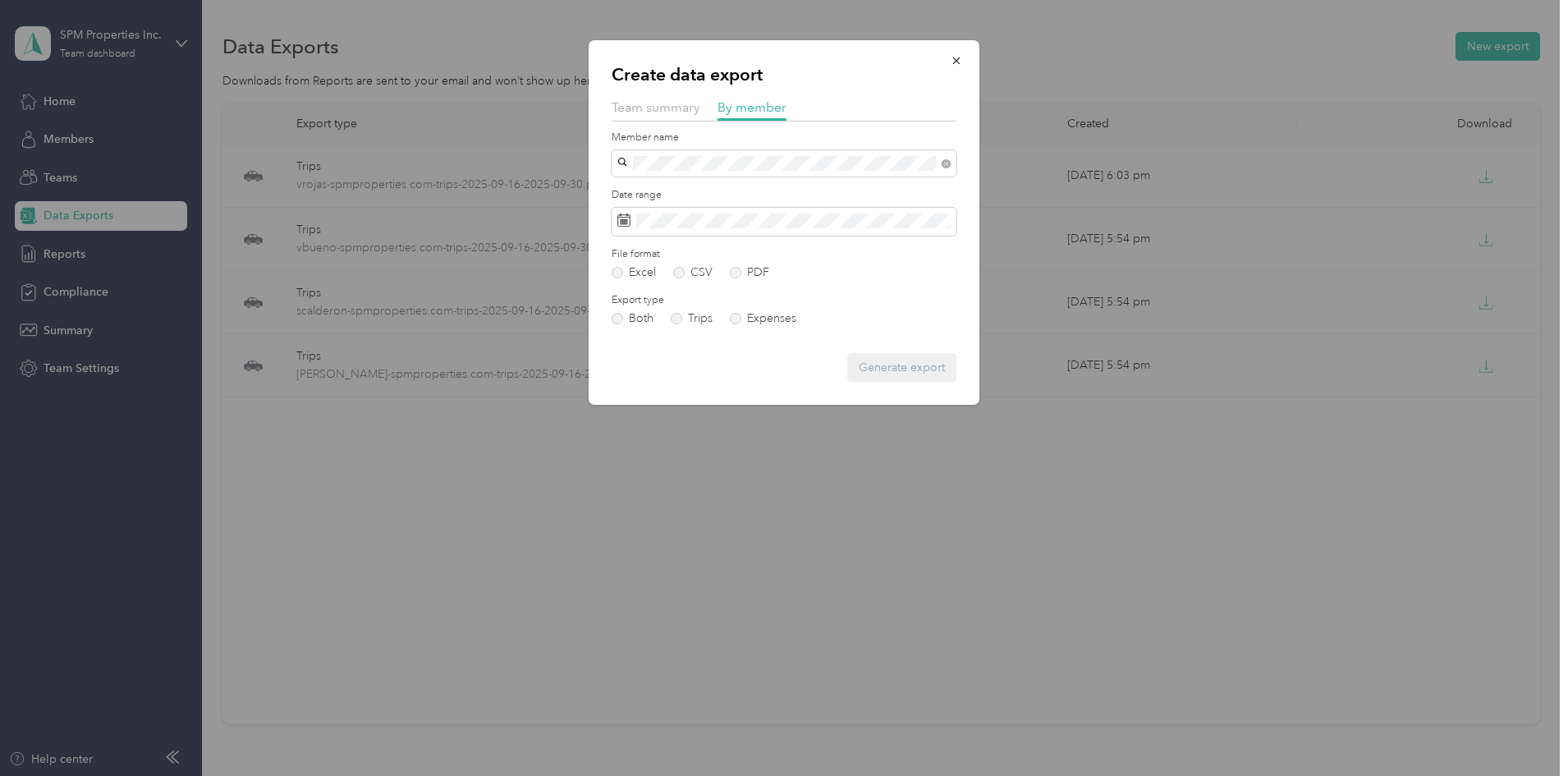
click at [683, 194] on span "[PERSON_NAME]" at bounding box center [668, 192] width 91 height 14
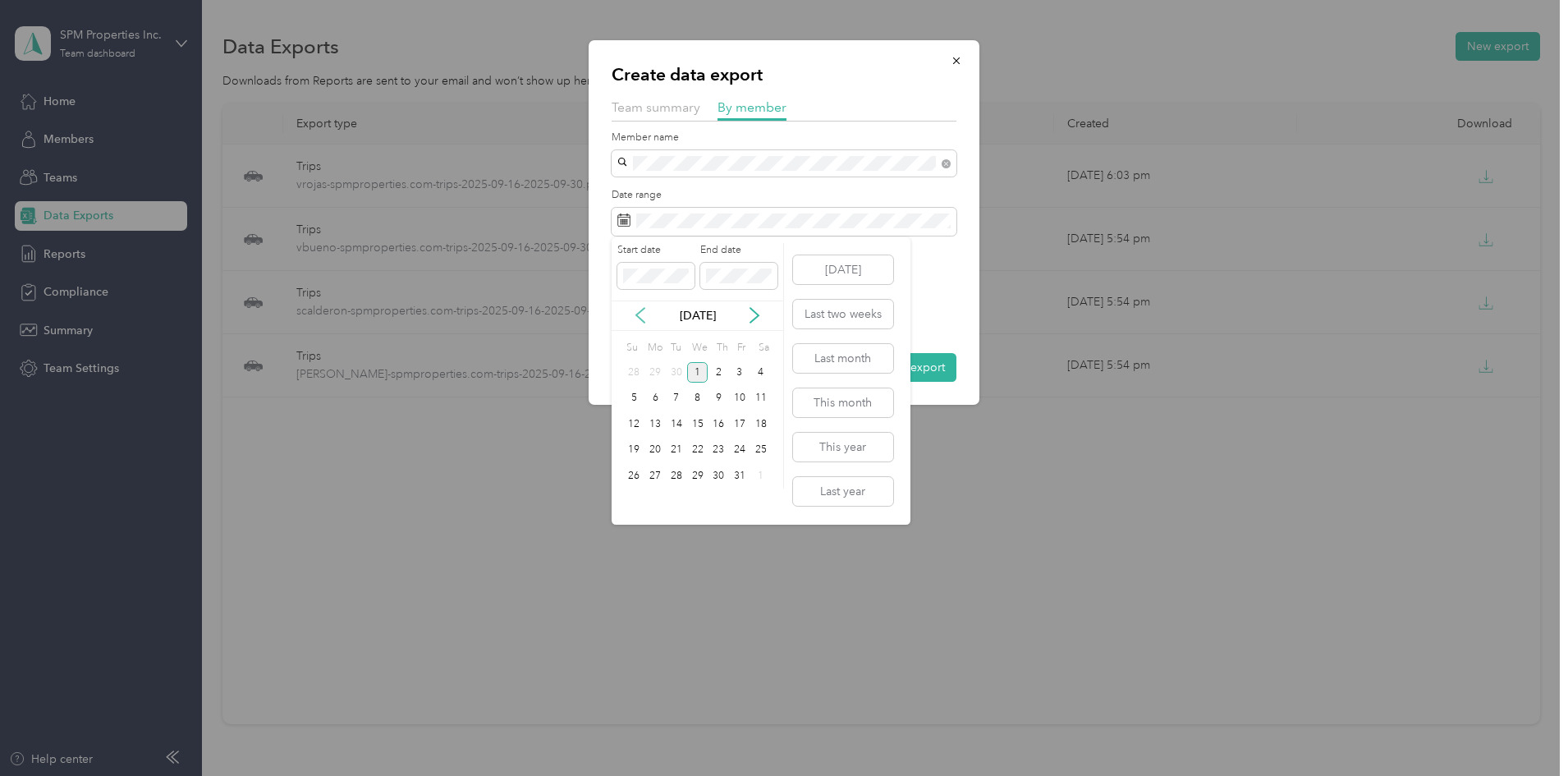
click at [636, 312] on icon at bounding box center [640, 315] width 16 height 16
click at [676, 426] on div "16" at bounding box center [677, 423] width 22 height 21
click at [685, 475] on div "30" at bounding box center [677, 476] width 22 height 21
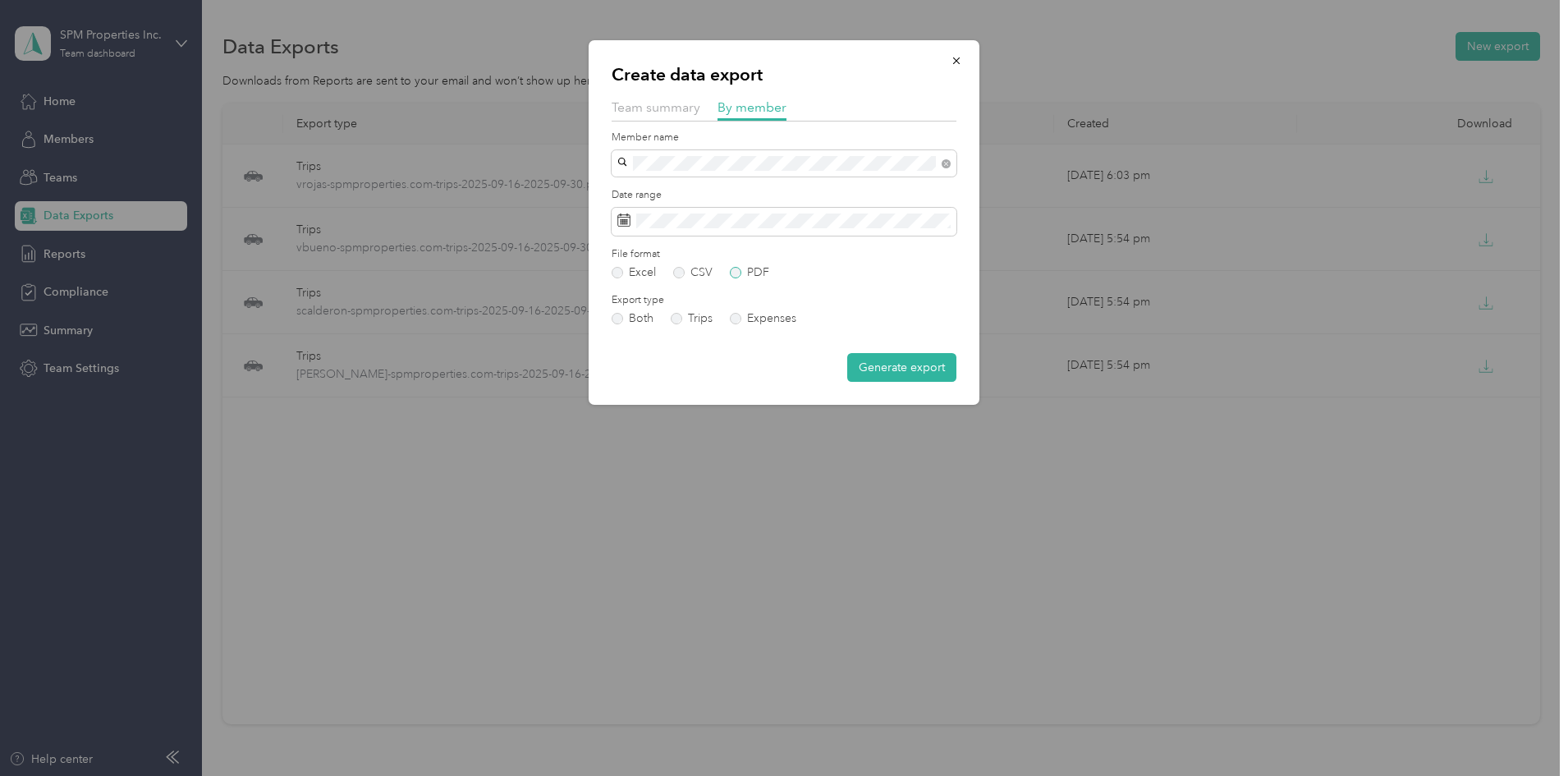
click at [747, 271] on label "PDF" at bounding box center [750, 273] width 40 height 12
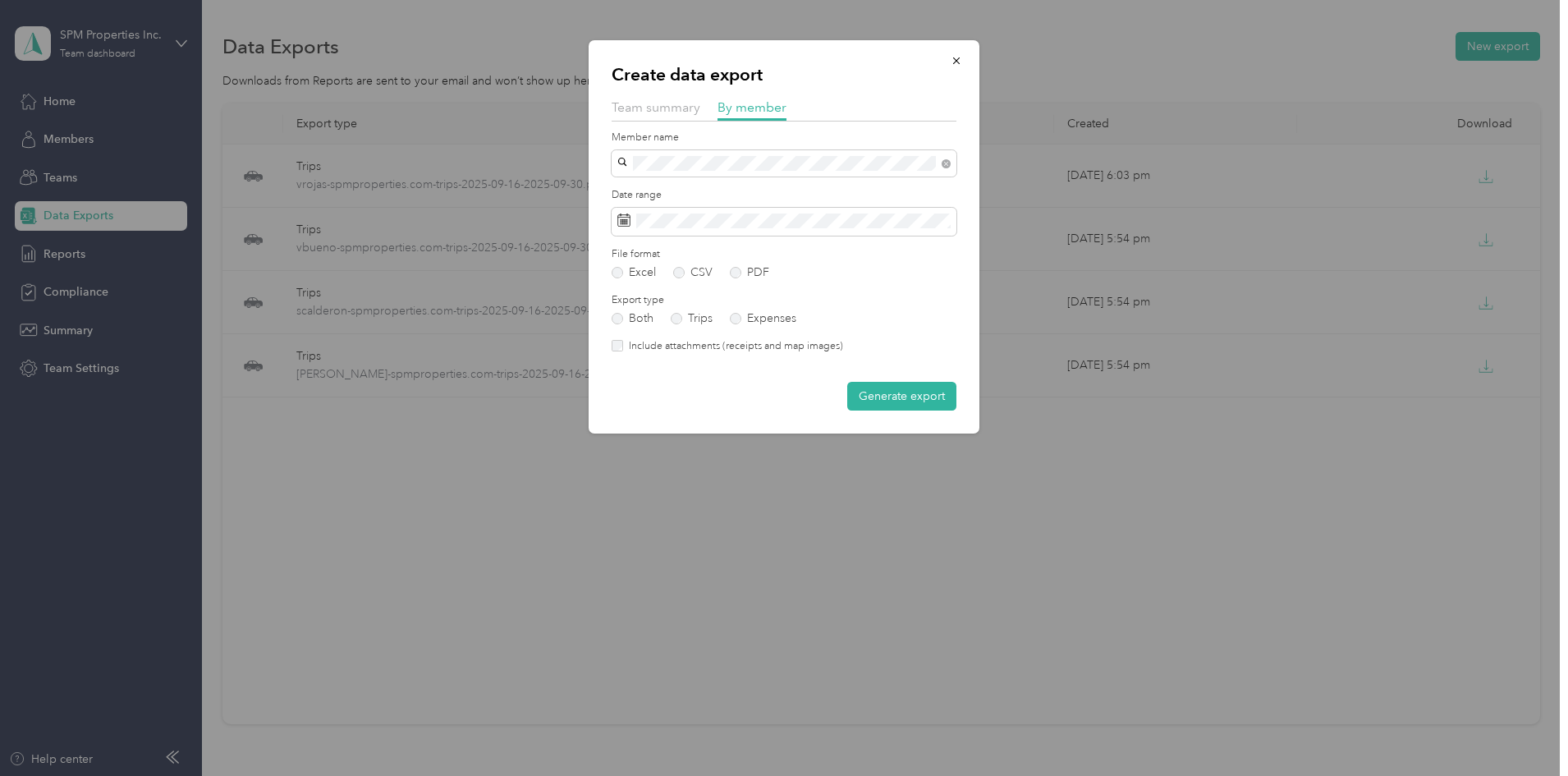
click at [718, 348] on label "Include attachments (receipts and map images)" at bounding box center [733, 346] width 220 height 14
click at [885, 379] on form "Member name Date range File format Excel CSV PDF Export type Both Trips Expense…" at bounding box center [784, 271] width 345 height 281
click at [887, 394] on button "Generate export" at bounding box center [902, 396] width 109 height 29
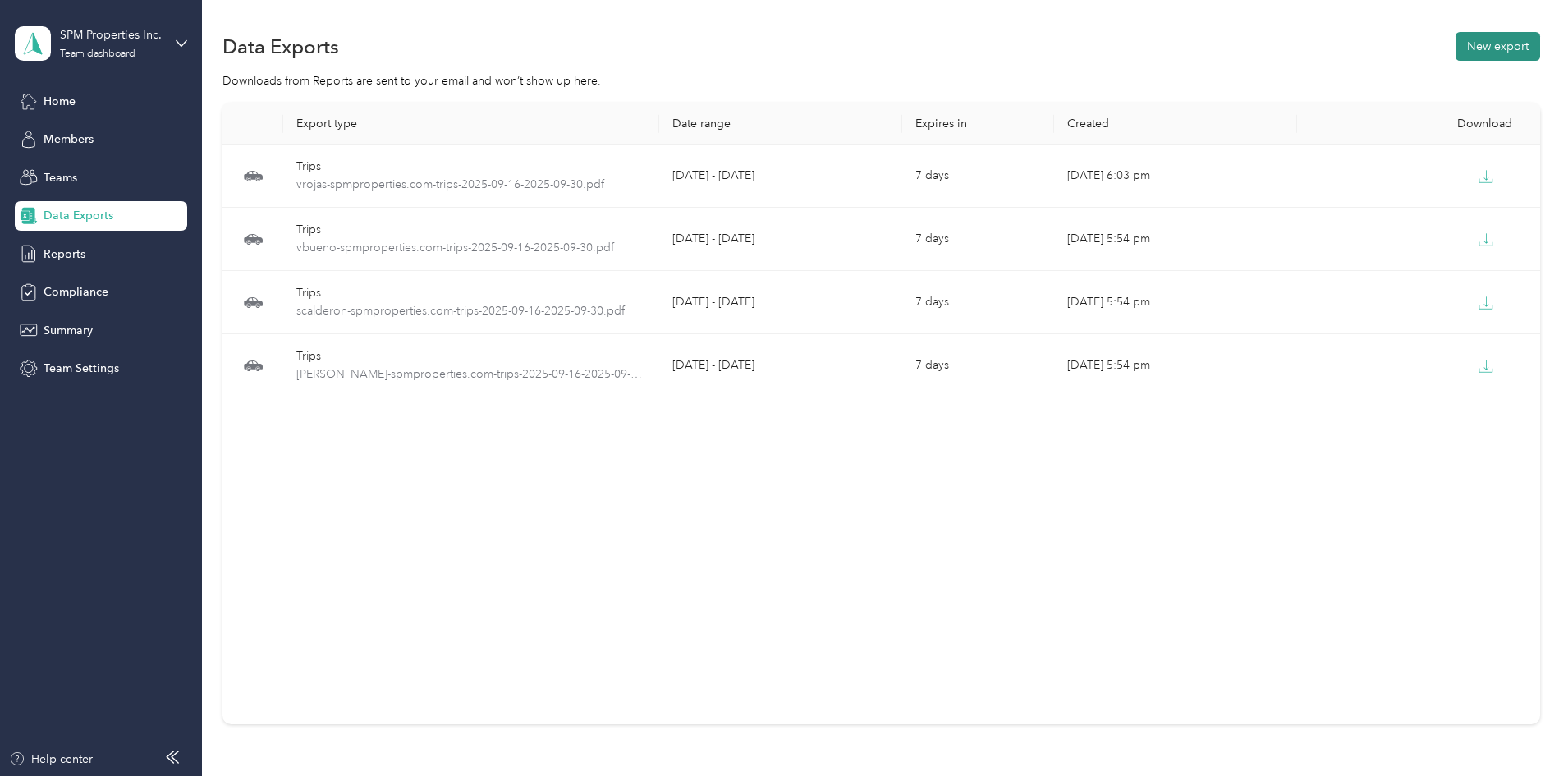
click at [1456, 44] on button "New export" at bounding box center [1498, 46] width 85 height 29
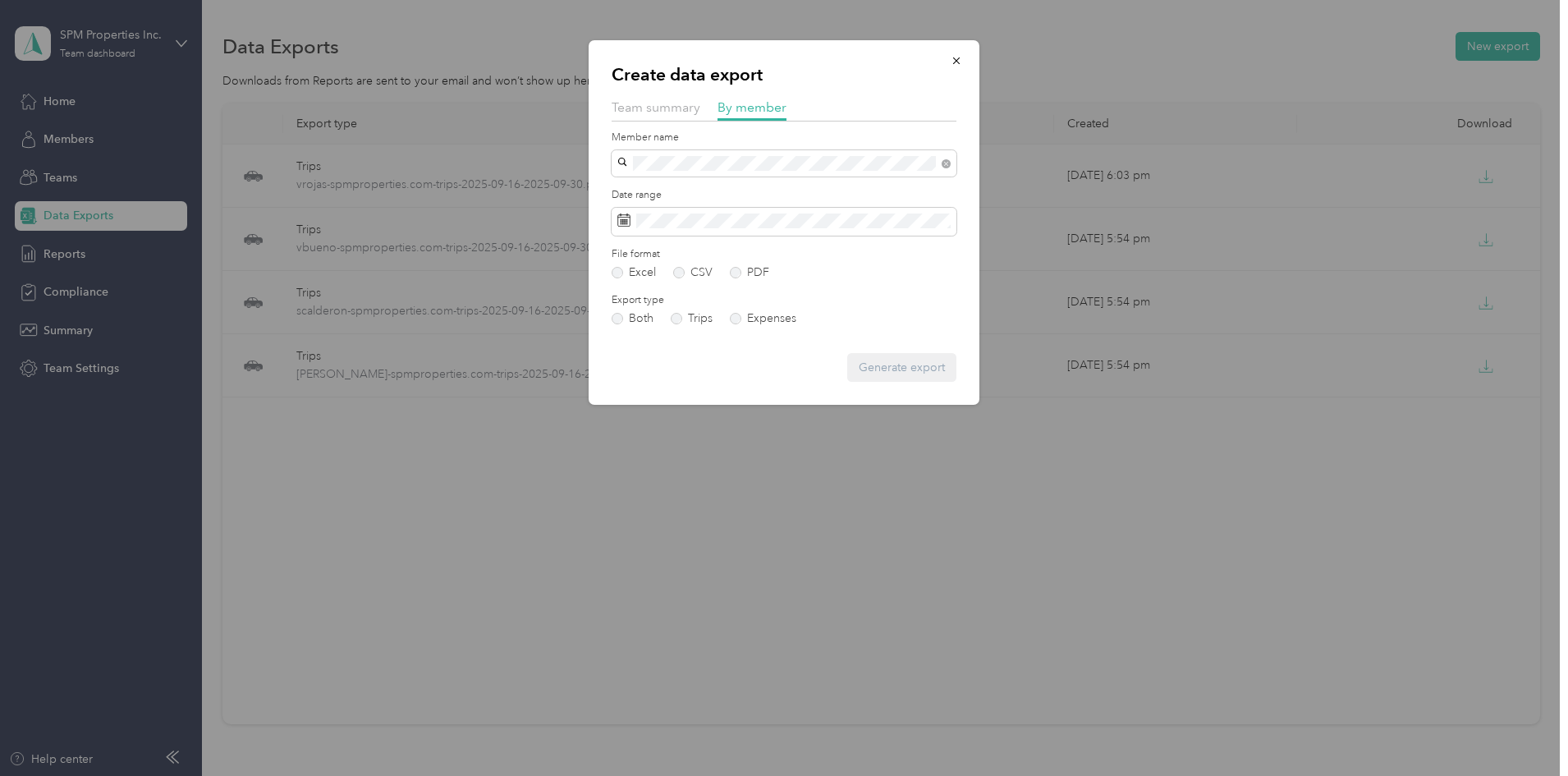
click at [676, 198] on li "[PERSON_NAME]" at bounding box center [784, 188] width 345 height 29
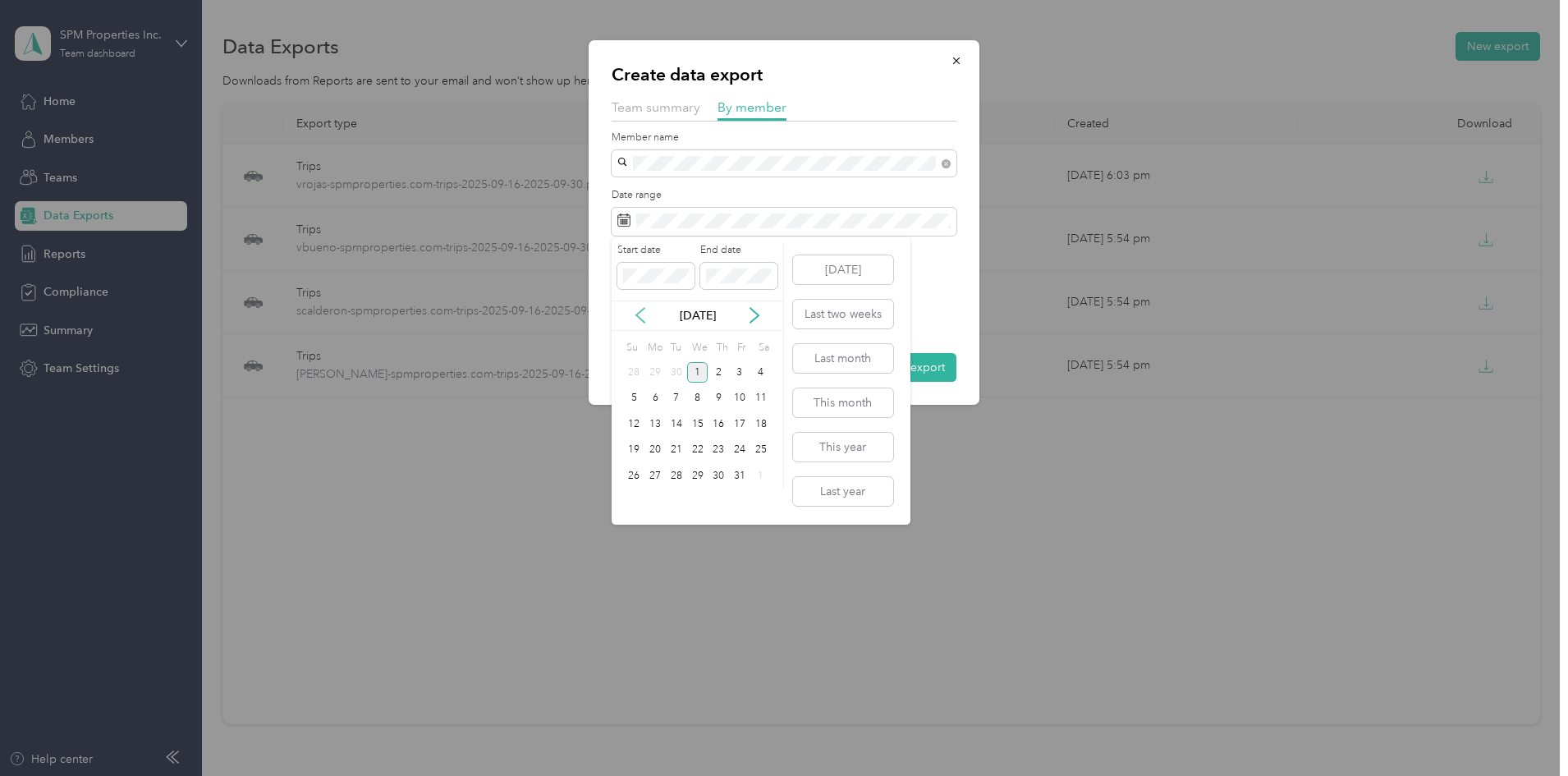
click at [642, 310] on icon at bounding box center [640, 315] width 8 height 14
click at [680, 422] on div "16" at bounding box center [677, 423] width 22 height 21
click at [676, 473] on div "30" at bounding box center [677, 476] width 22 height 21
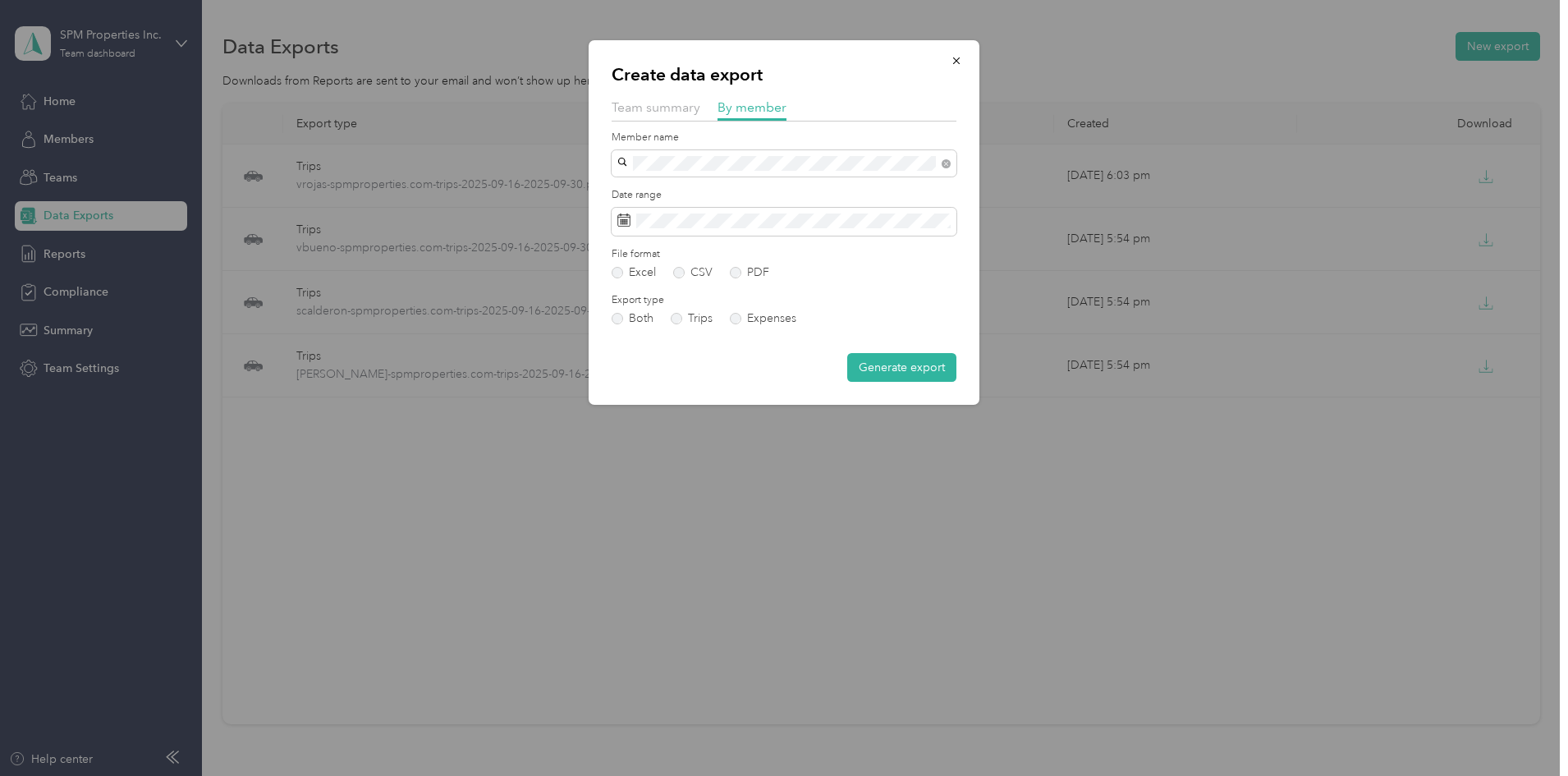
click at [747, 278] on form "Member name Date range File format Excel CSV PDF Export type Both Trips Expense…" at bounding box center [784, 256] width 345 height 252
click at [743, 273] on label "PDF" at bounding box center [750, 273] width 40 height 12
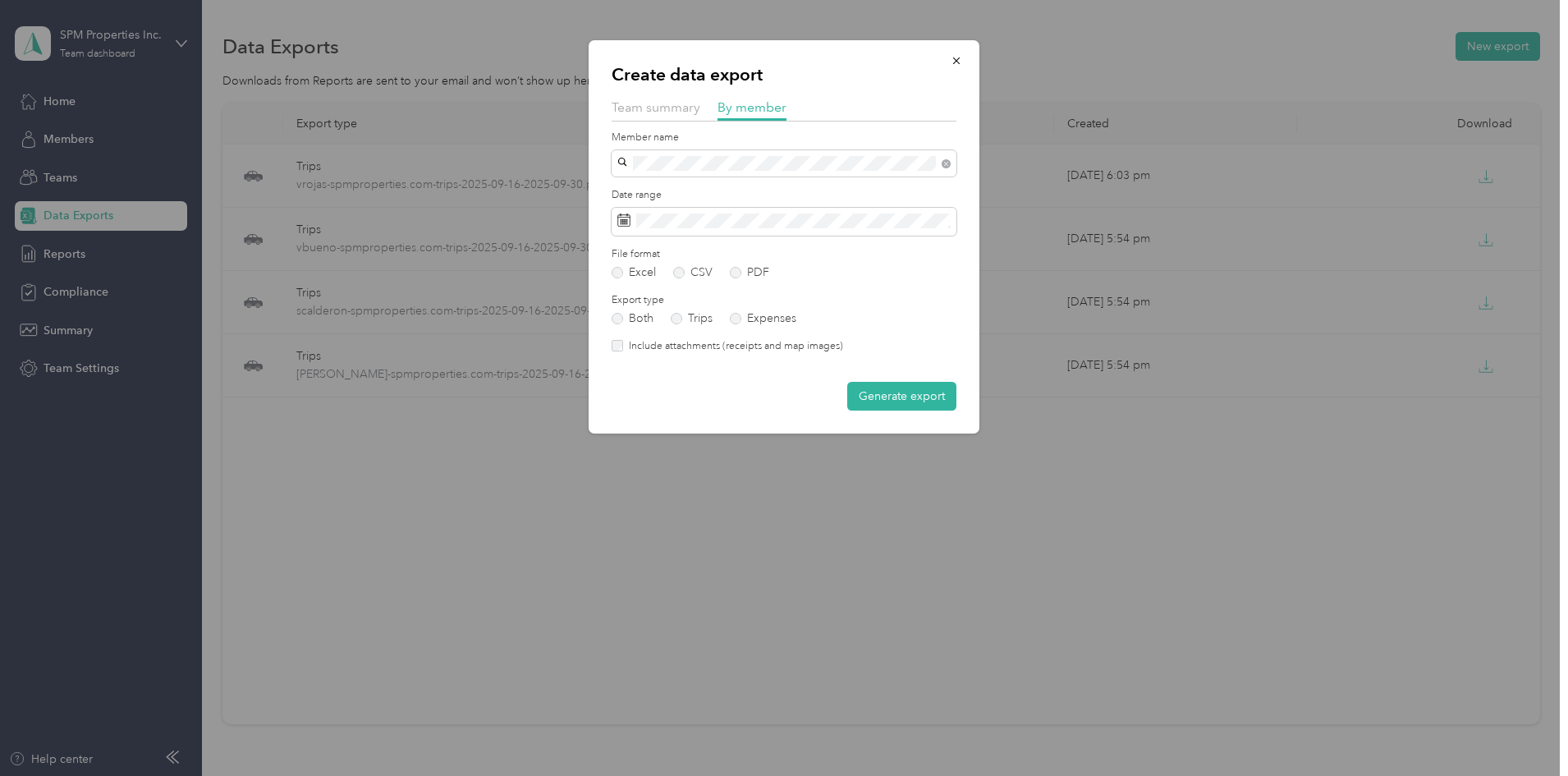
click at [733, 346] on label "Include attachments (receipts and map images)" at bounding box center [733, 346] width 220 height 14
click at [915, 393] on button "Generate export" at bounding box center [902, 396] width 109 height 29
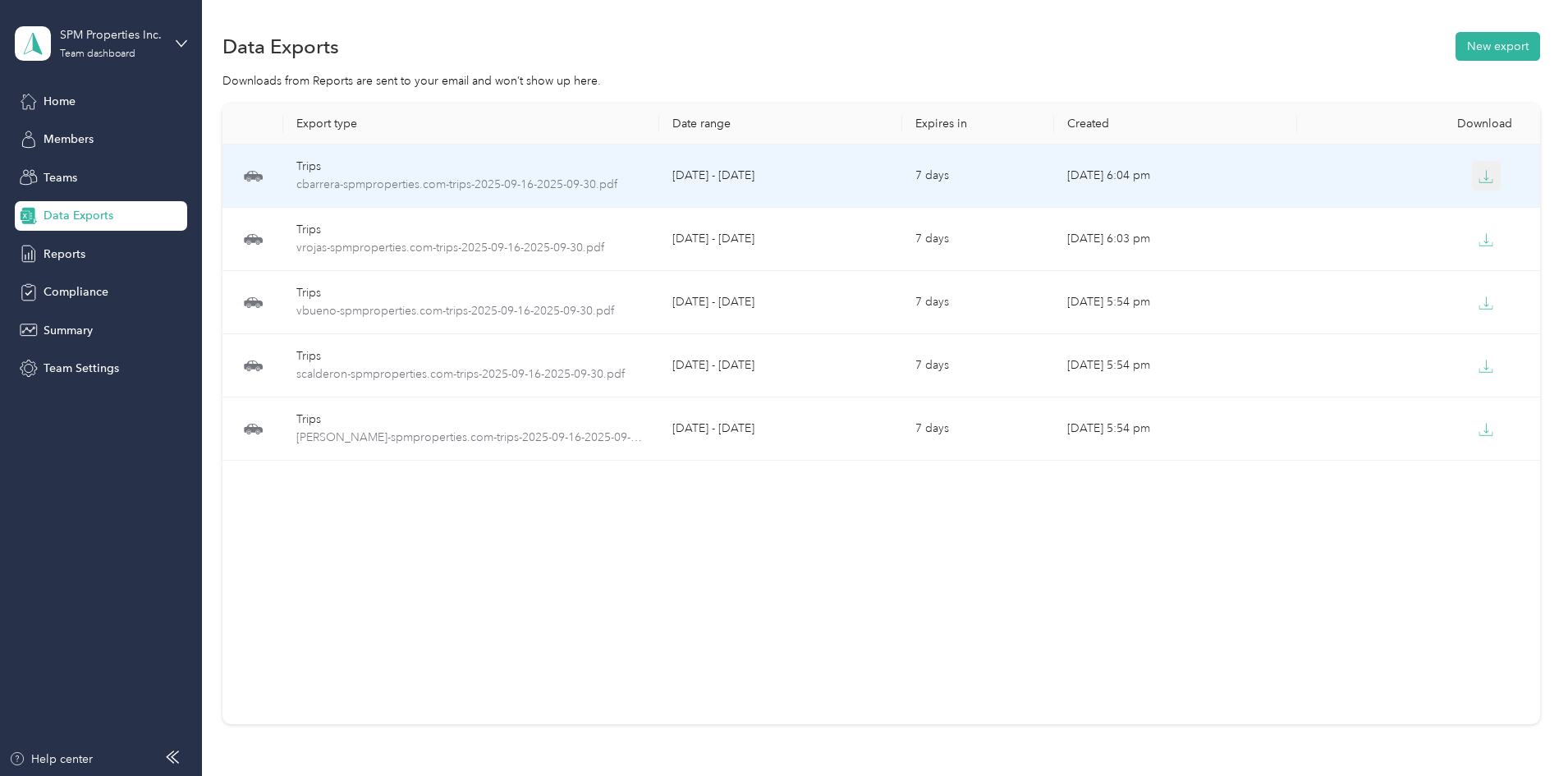
click at [1485, 178] on icon "button" at bounding box center [1487, 174] width 5 height 10
